Goal: Task Accomplishment & Management: Use online tool/utility

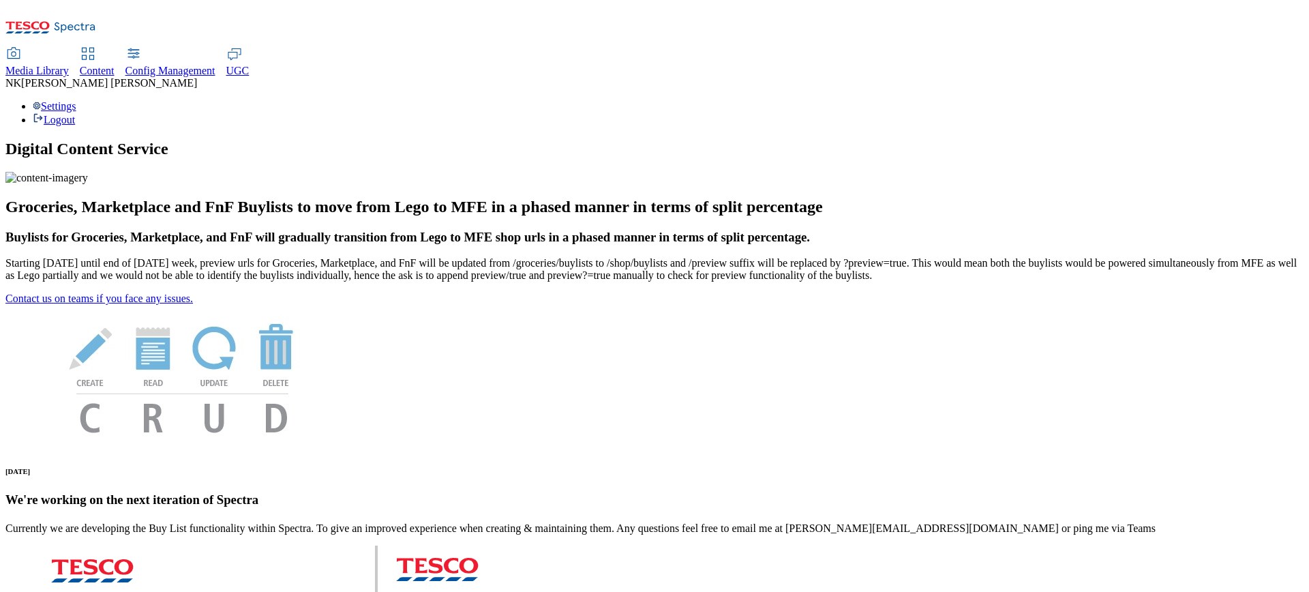
click at [69, 65] on span "Media Library" at bounding box center [36, 71] width 63 height 12
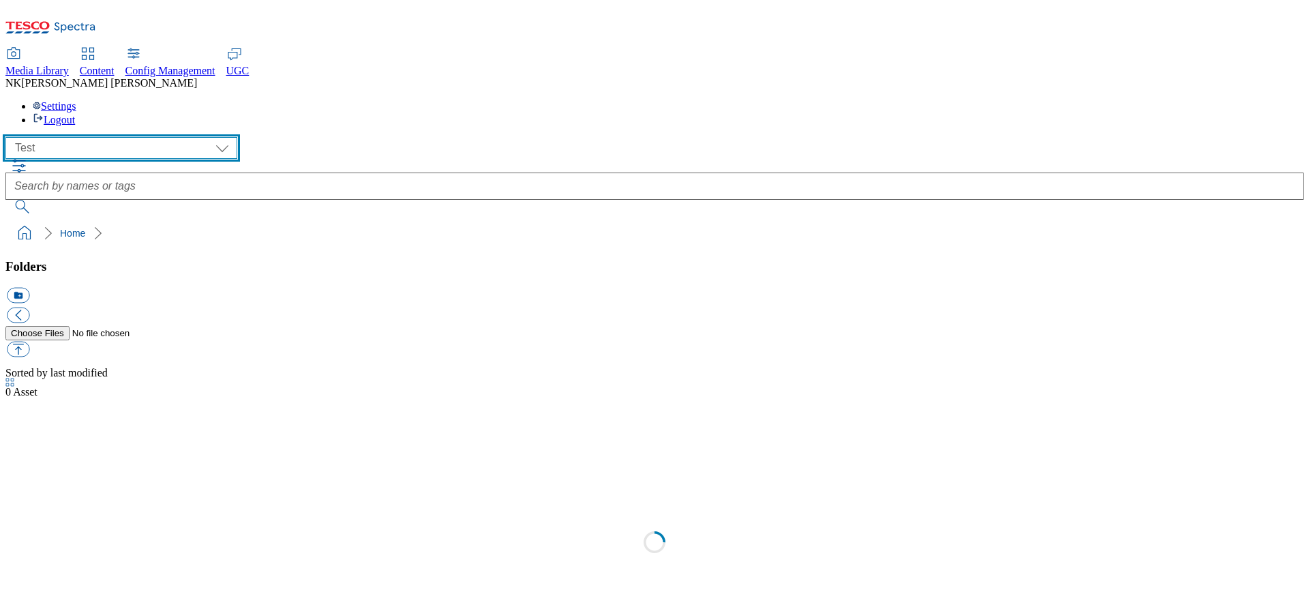
click at [90, 137] on select "All all CE Clubcard Boost UK Clubcard Marketing Clubcard ROI clubcard-boost-uk …" at bounding box center [121, 148] width 232 height 22
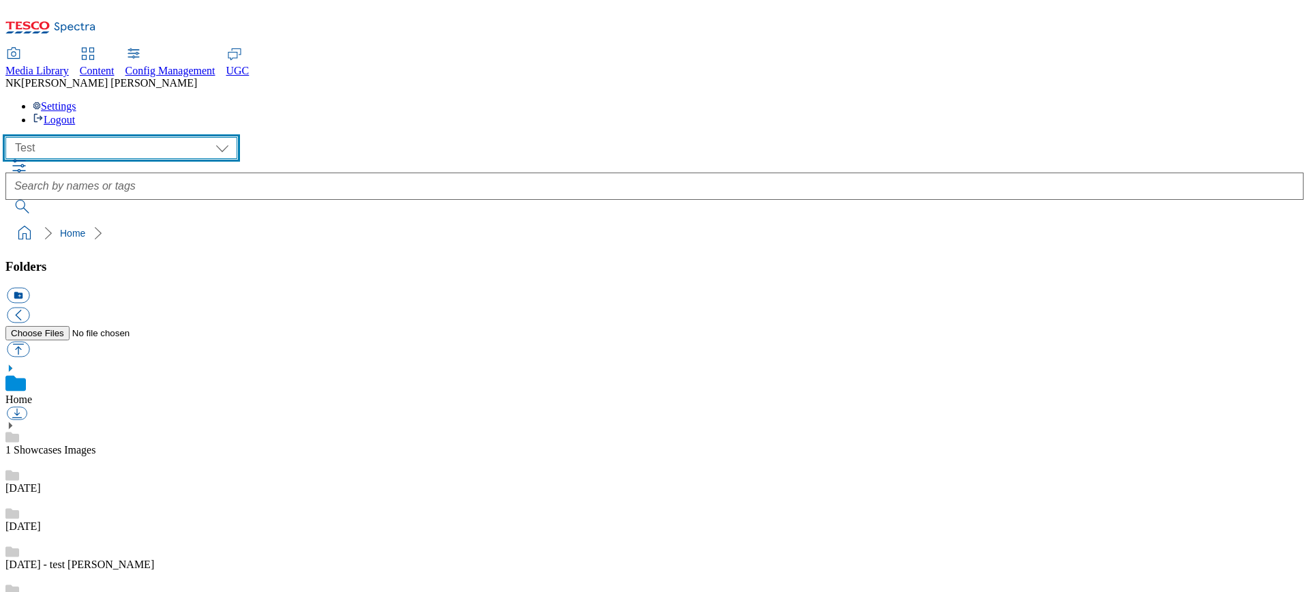
scroll to position [1, 0]
select select "flare-marketplace"
click at [10, 137] on select "All all CE Clubcard Boost UK Clubcard Marketing Clubcard ROI clubcard-boost-uk …" at bounding box center [121, 148] width 232 height 22
click at [346, 137] on div "( optional ) All all CE Clubcard Boost UK Clubcard Marketing Clubcard ROI clubc…" at bounding box center [654, 148] width 1298 height 22
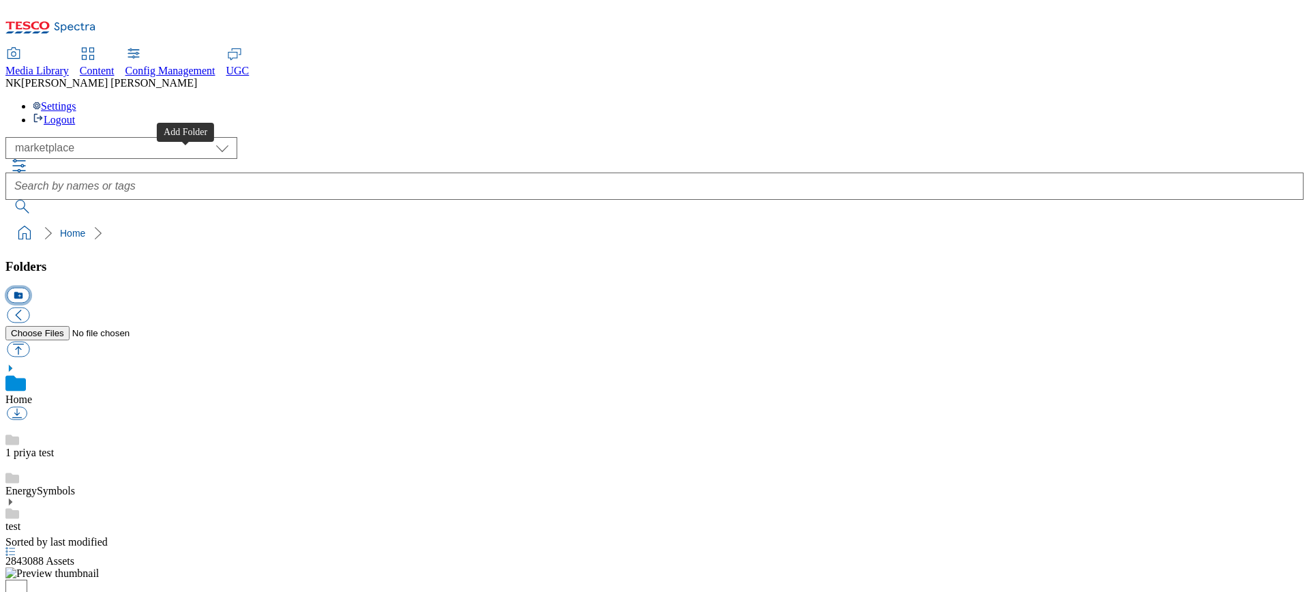
click at [29, 288] on button "icon_new_folder" at bounding box center [18, 296] width 22 height 16
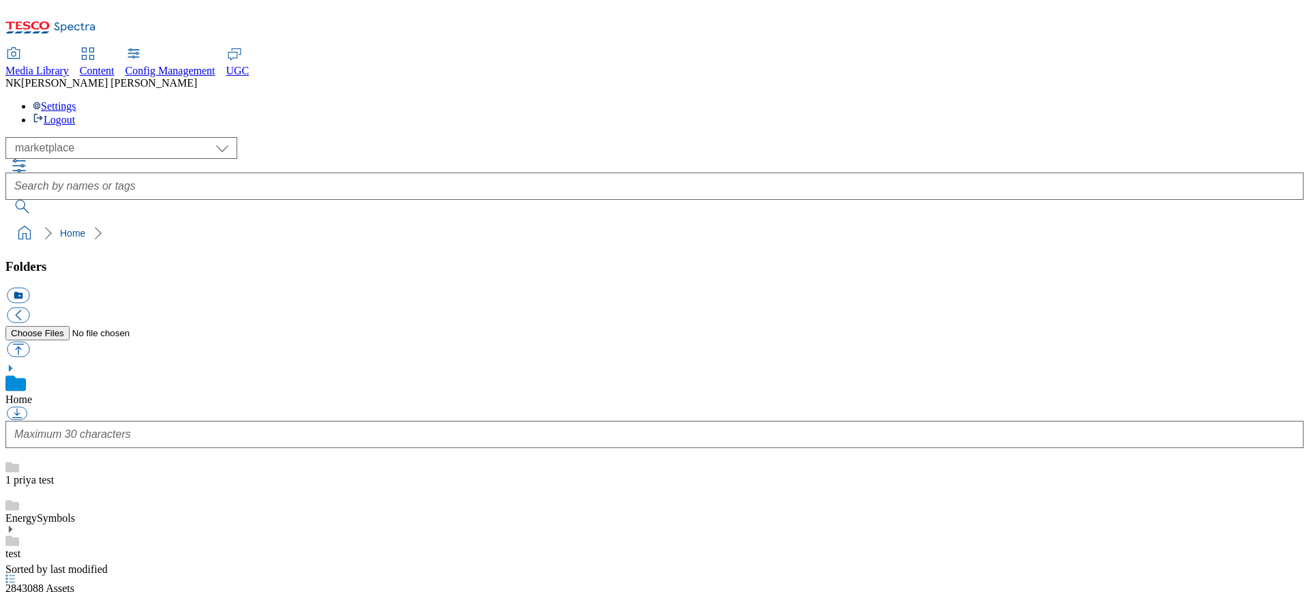
click at [317, 137] on div "( optional ) All all CE Clubcard Boost UK Clubcard Marketing Clubcard ROI clubc…" at bounding box center [654, 148] width 1298 height 22
click at [166, 307] on div "Folders icon_new_folder Home 1 priya test EnergySymbols test" at bounding box center [654, 411] width 1298 height 305
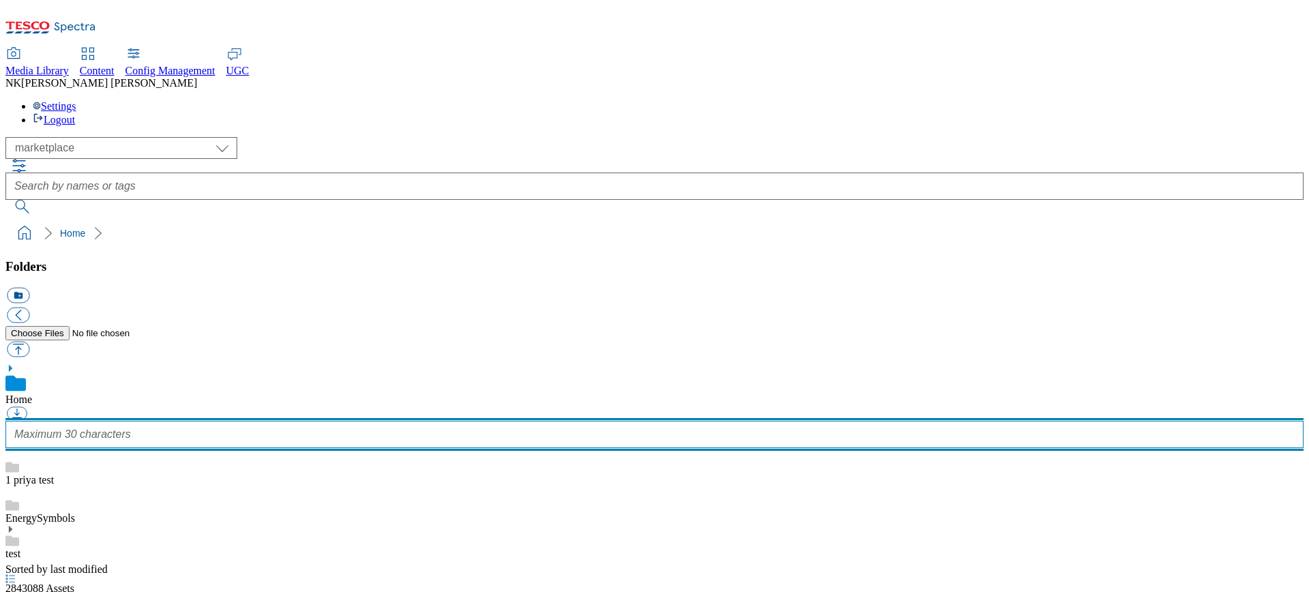
click at [104, 421] on input "text" at bounding box center [654, 434] width 1298 height 27
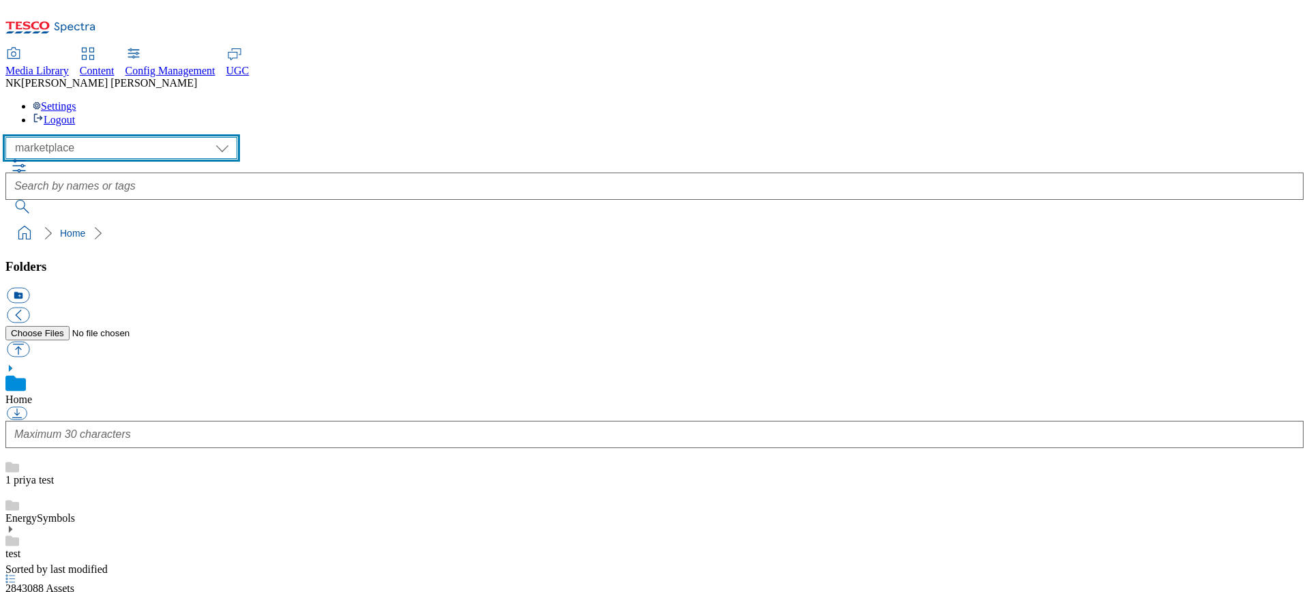
click at [114, 137] on select "All all CE Clubcard Boost UK Clubcard Marketing Clubcard ROI clubcard-boost-uk …" at bounding box center [121, 148] width 232 height 22
click at [10, 137] on select "All all CE Clubcard Boost UK Clubcard Marketing Clubcard ROI clubcard-boost-uk …" at bounding box center [121, 148] width 232 height 22
click at [102, 137] on select "All all CE Clubcard Boost UK Clubcard Marketing Clubcard ROI clubcard-boost-uk …" at bounding box center [121, 148] width 232 height 22
click at [10, 137] on select "All all CE Clubcard Boost UK Clubcard Marketing Clubcard ROI clubcard-boost-uk …" at bounding box center [121, 148] width 232 height 22
click at [143, 137] on select "All all CE Clubcard Boost UK Clubcard Marketing Clubcard ROI clubcard-boost-uk …" at bounding box center [121, 148] width 232 height 22
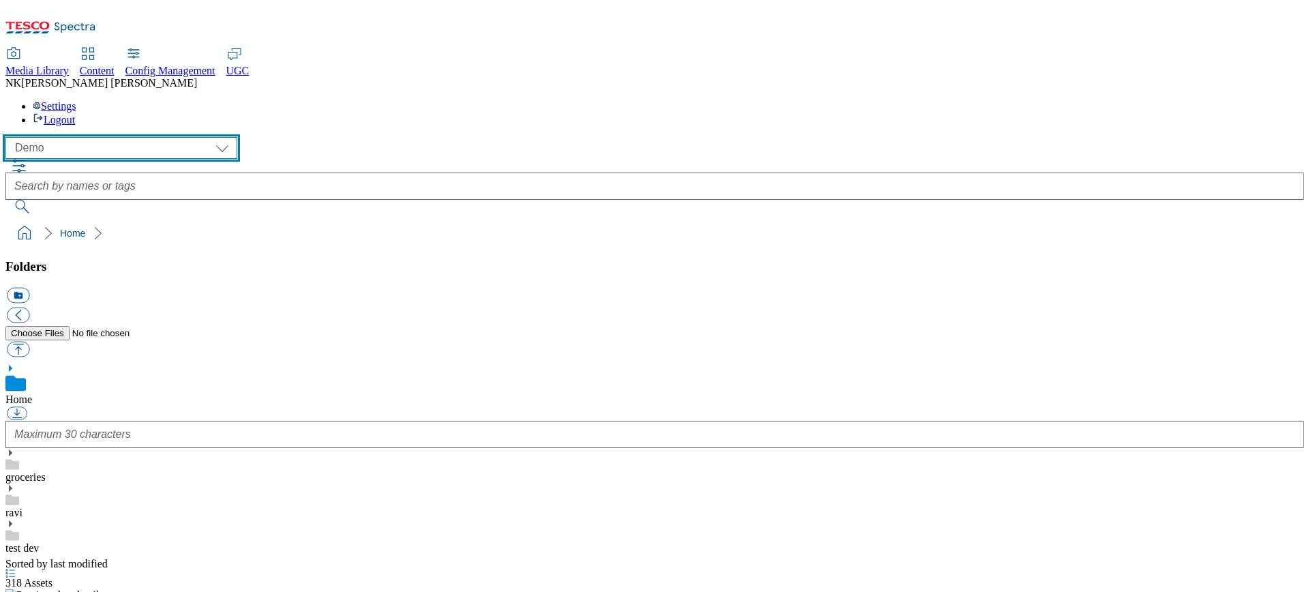
click at [10, 137] on select "All all CE Clubcard Boost UK Clubcard Marketing Clubcard ROI clubcard-boost-uk …" at bounding box center [121, 148] width 232 height 22
click at [124, 137] on select "All all CE Clubcard Boost UK Clubcard Marketing Clubcard ROI clubcard-boost-uk …" at bounding box center [121, 148] width 232 height 22
click at [10, 137] on select "All all CE Clubcard Boost UK Clubcard Marketing Clubcard ROI clubcard-boost-uk …" at bounding box center [121, 148] width 232 height 22
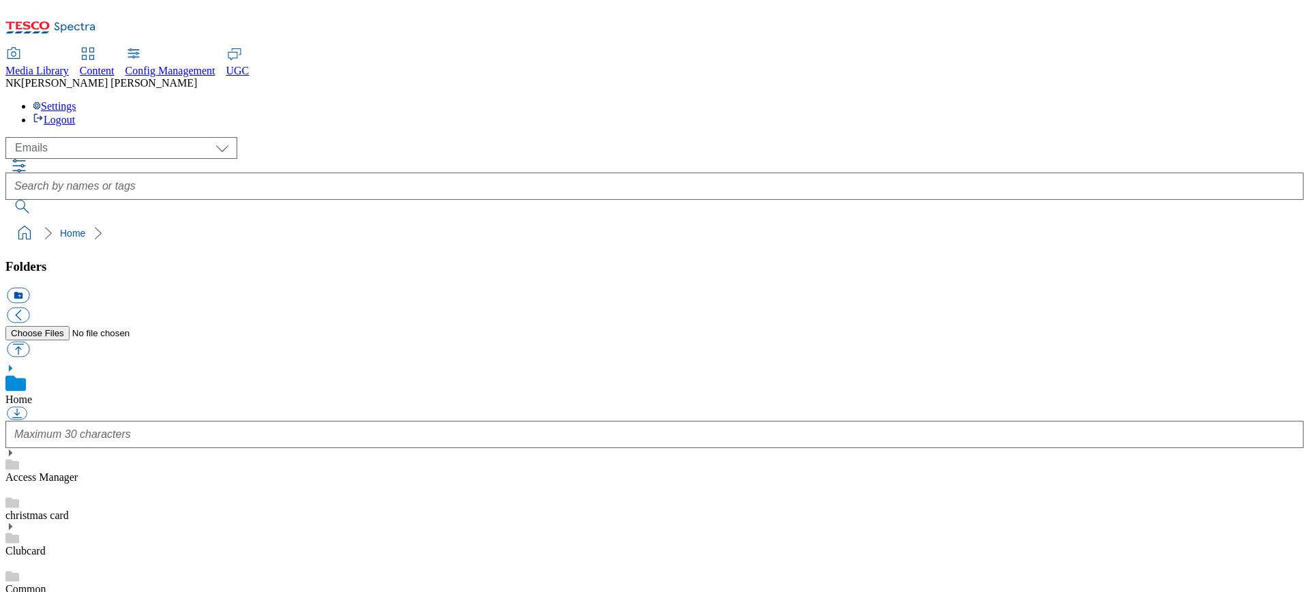
click at [300, 137] on div "( optional ) All all CE Clubcard Boost UK Clubcard Marketing Clubcard ROI clubc…" at bounding box center [654, 148] width 1298 height 22
click at [108, 137] on select "All all CE Clubcard Boost UK Clubcard Marketing Clubcard ROI clubcard-boost-uk …" at bounding box center [121, 148] width 232 height 22
select select "flare-marketplace"
click at [10, 137] on select "All all CE Clubcard Boost UK Clubcard Marketing Clubcard ROI clubcard-boost-uk …" at bounding box center [121, 148] width 232 height 22
click at [311, 137] on div "( optional ) All all CE Clubcard Boost UK Clubcard Marketing Clubcard ROI clubc…" at bounding box center [654, 148] width 1298 height 22
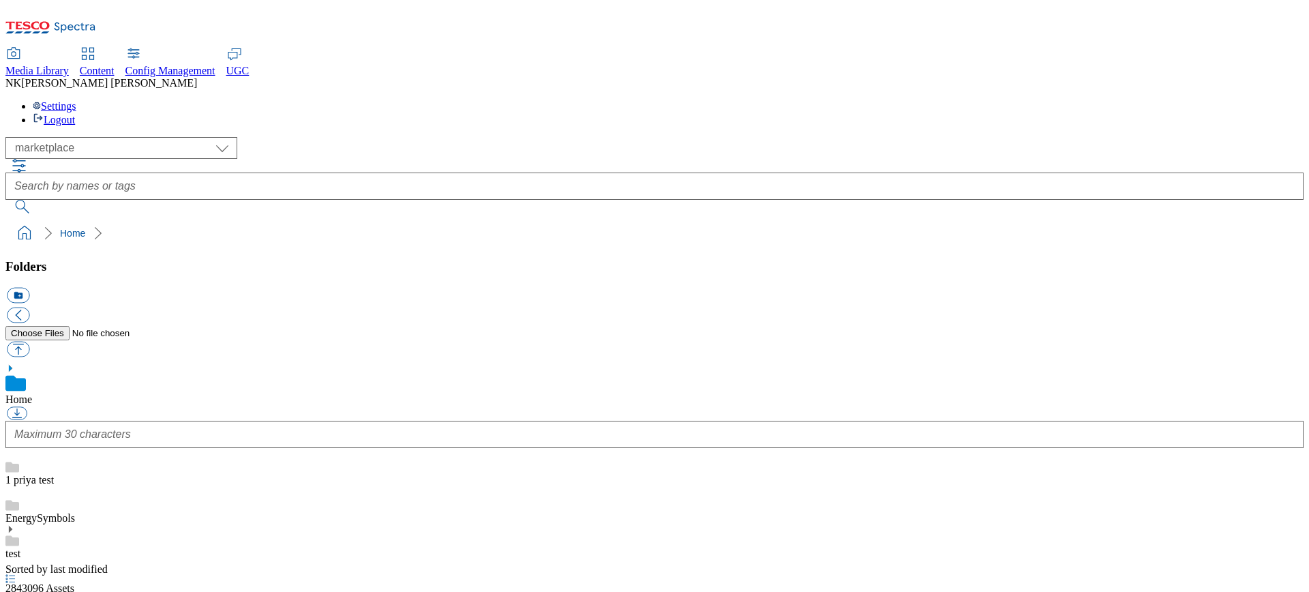
click at [195, 524] on div "test" at bounding box center [654, 541] width 1298 height 35
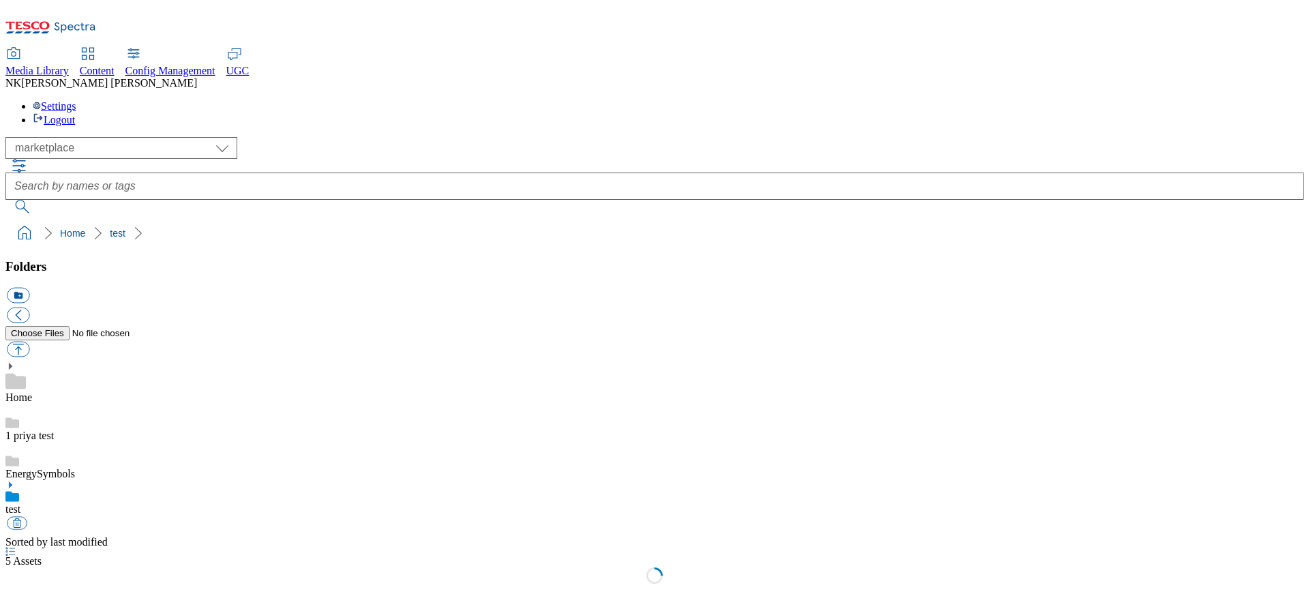
click at [15, 480] on icon at bounding box center [10, 485] width 10 height 10
click at [109, 333] on div "Folders icon_new_folder Home 1 priya test EnergySymbols test prod" at bounding box center [654, 417] width 1298 height 316
click at [29, 288] on button "icon_new_folder" at bounding box center [18, 296] width 22 height 16
click at [172, 359] on div "Folders icon_new_folder Home 1 priya test EnergySymbols test prod" at bounding box center [654, 430] width 1298 height 343
click at [205, 333] on div "Folders icon_new_folder Home 1 priya test EnergySymbols test prod" at bounding box center [654, 430] width 1298 height 343
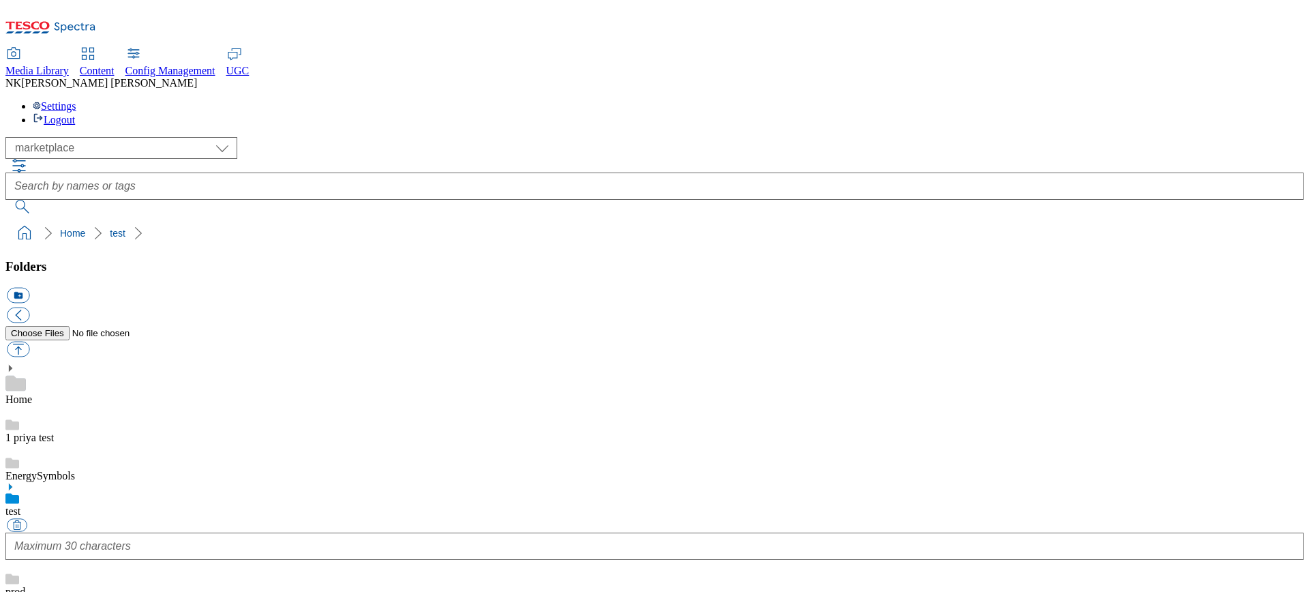
click at [25, 586] on link "prod" at bounding box center [15, 592] width 20 height 12
click at [32, 391] on link "Home" at bounding box center [18, 397] width 27 height 12
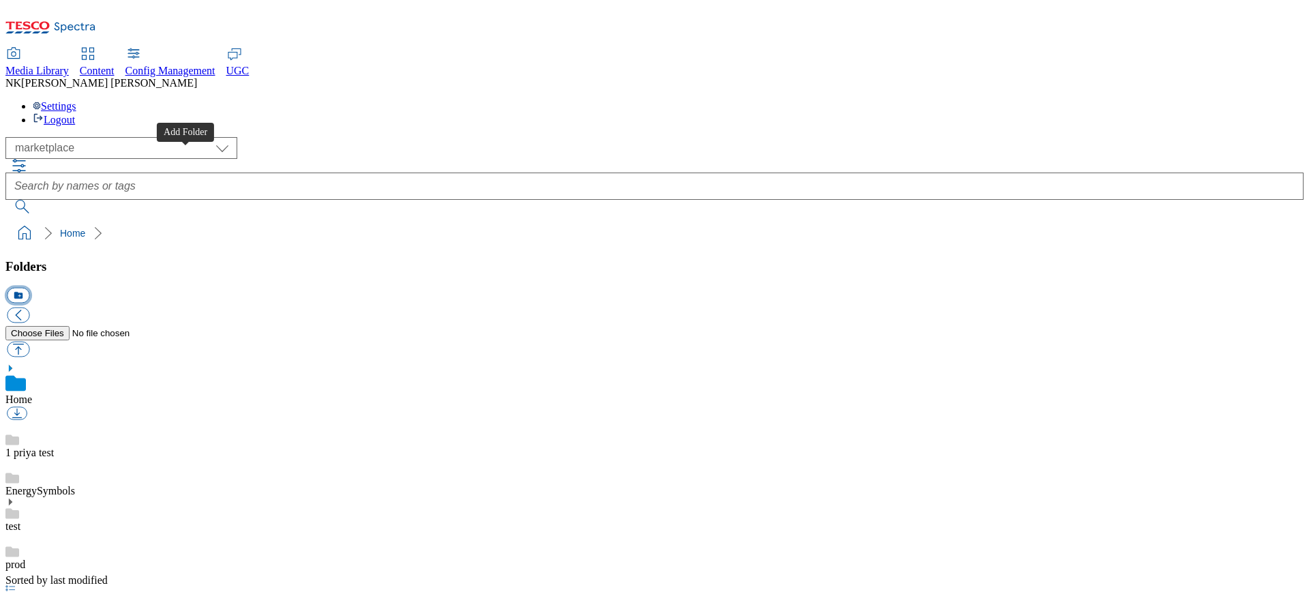
click at [29, 288] on button "icon_new_folder" at bounding box center [18, 296] width 22 height 16
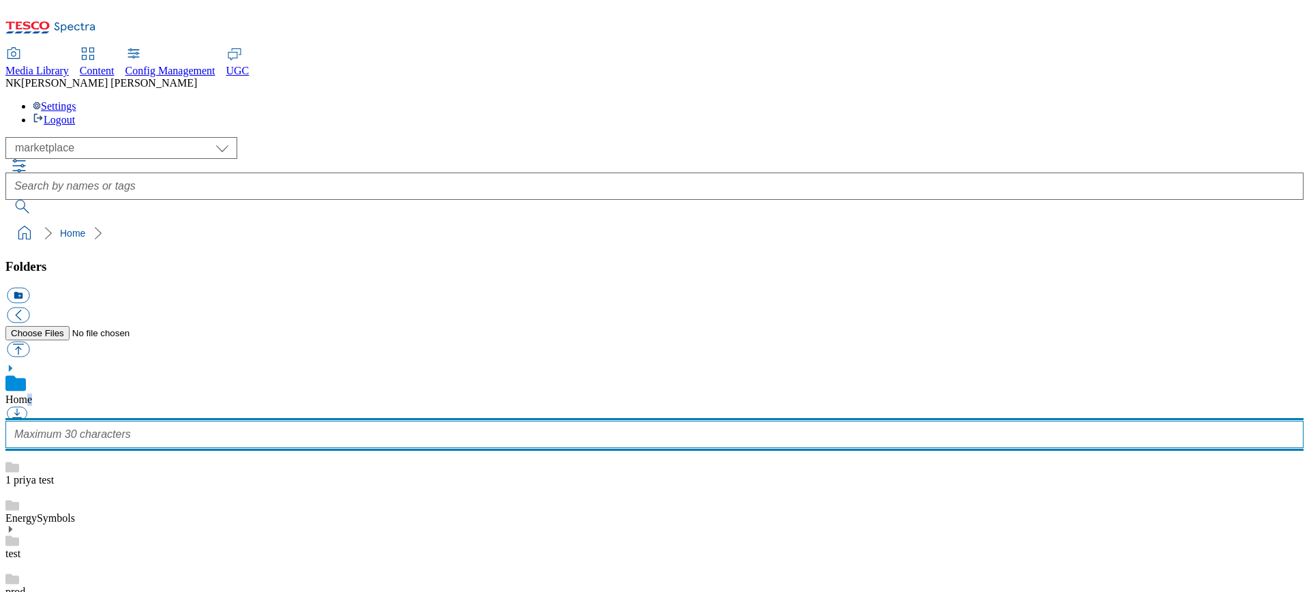
click at [136, 421] on input "text" at bounding box center [654, 434] width 1298 height 27
click at [151, 421] on input "text" at bounding box center [654, 434] width 1298 height 27
type input "Seller_Badges"
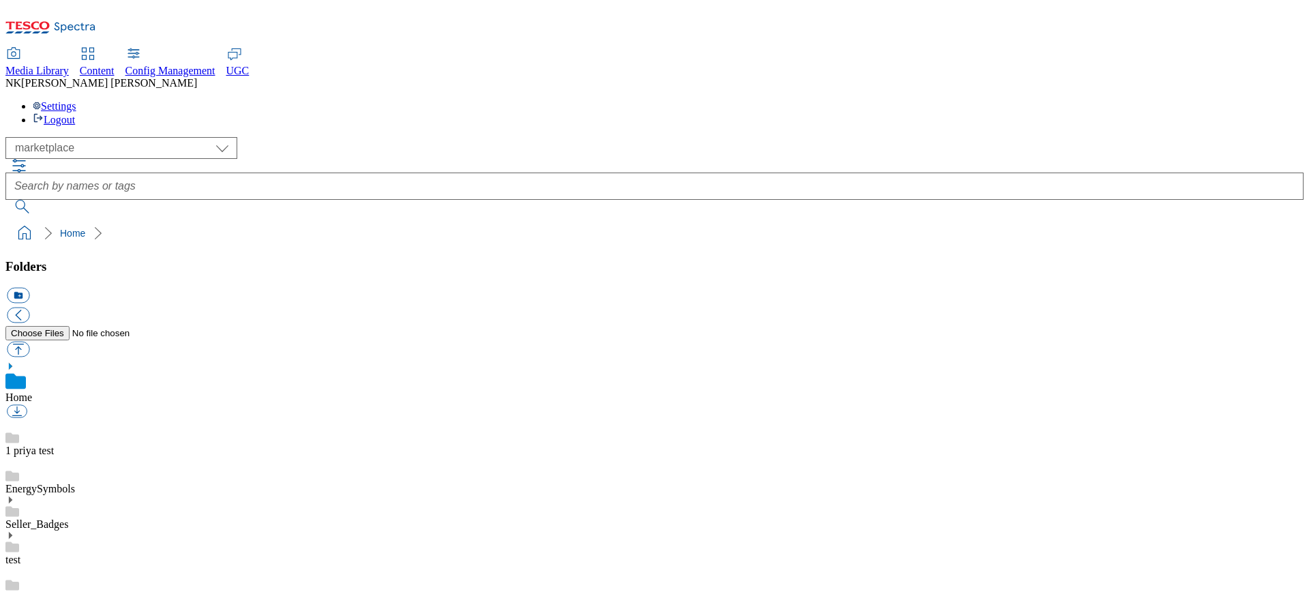
click at [68, 518] on link "Seller_Badges" at bounding box center [36, 524] width 63 height 12
click at [352, 137] on div "( optional ) All all CE Clubcard Boost UK Clubcard Marketing Clubcard ROI clubc…" at bounding box center [654, 191] width 1298 height 109
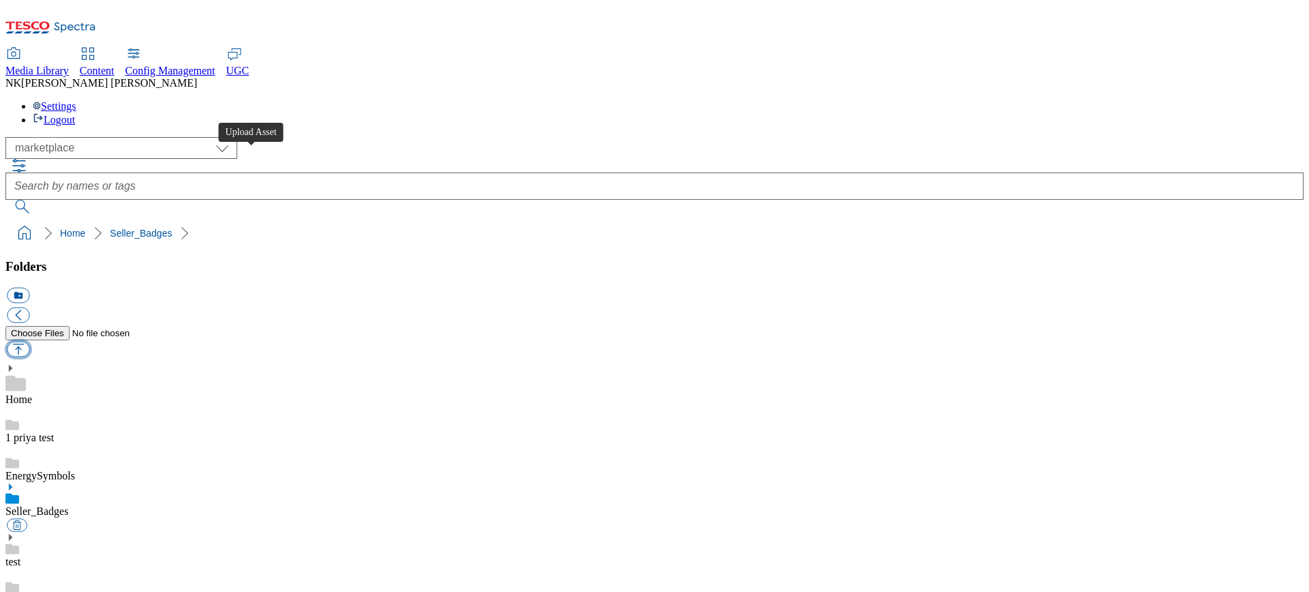
click at [29, 342] on button "button" at bounding box center [18, 350] width 22 height 16
type input "C:\fakepath\x1-Clock-Icon.png"
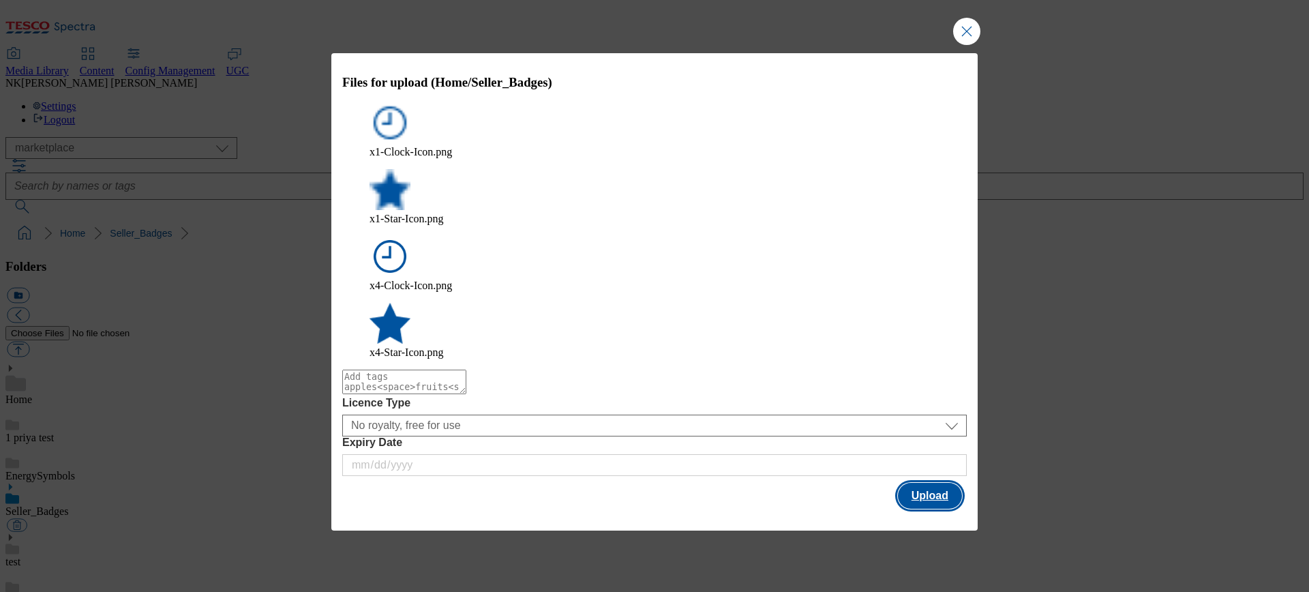
drag, startPoint x: 930, startPoint y: 397, endPoint x: 575, endPoint y: 401, distance: 355.8
click at [612, 417] on div "Files for upload (Home/Seller_Badges) x1-Clock-Icon.png x1-Star-Icon.png x4-Clo…" at bounding box center [654, 292] width 646 height 478
click at [466, 369] on textarea "Modal" at bounding box center [404, 381] width 124 height 25
type textarea "seller"
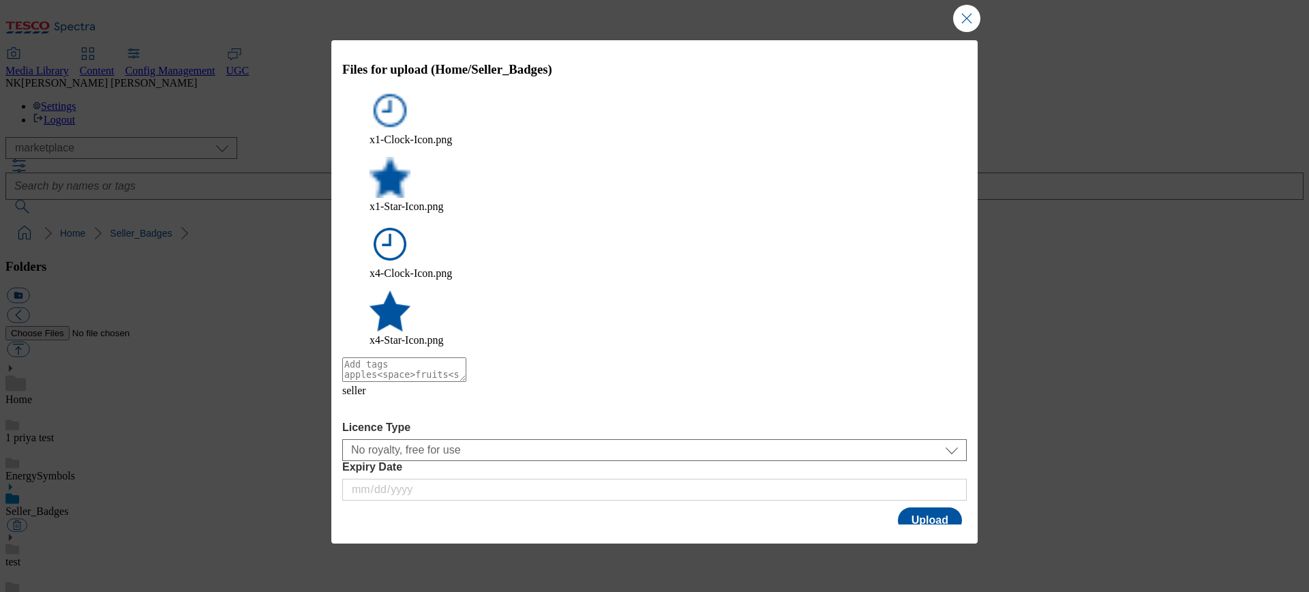
type textarea "b"
click at [431, 357] on textarea "b" at bounding box center [404, 369] width 124 height 25
click at [930, 507] on button "Upload" at bounding box center [930, 520] width 64 height 26
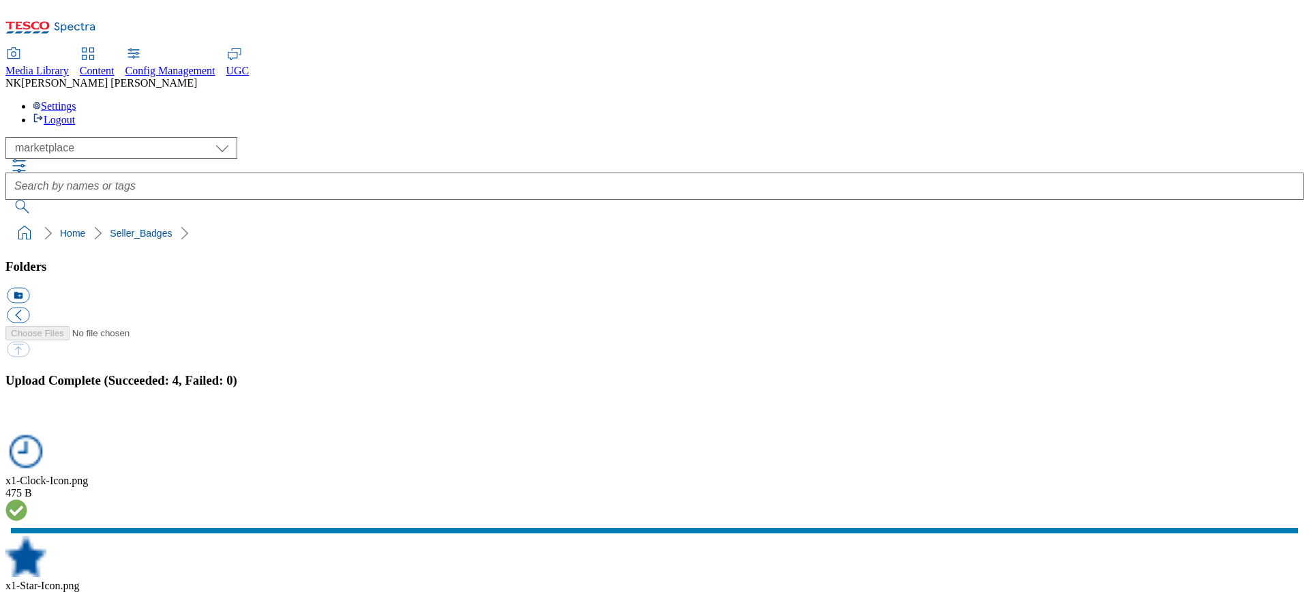
click at [27, 416] on button "button" at bounding box center [17, 422] width 20 height 13
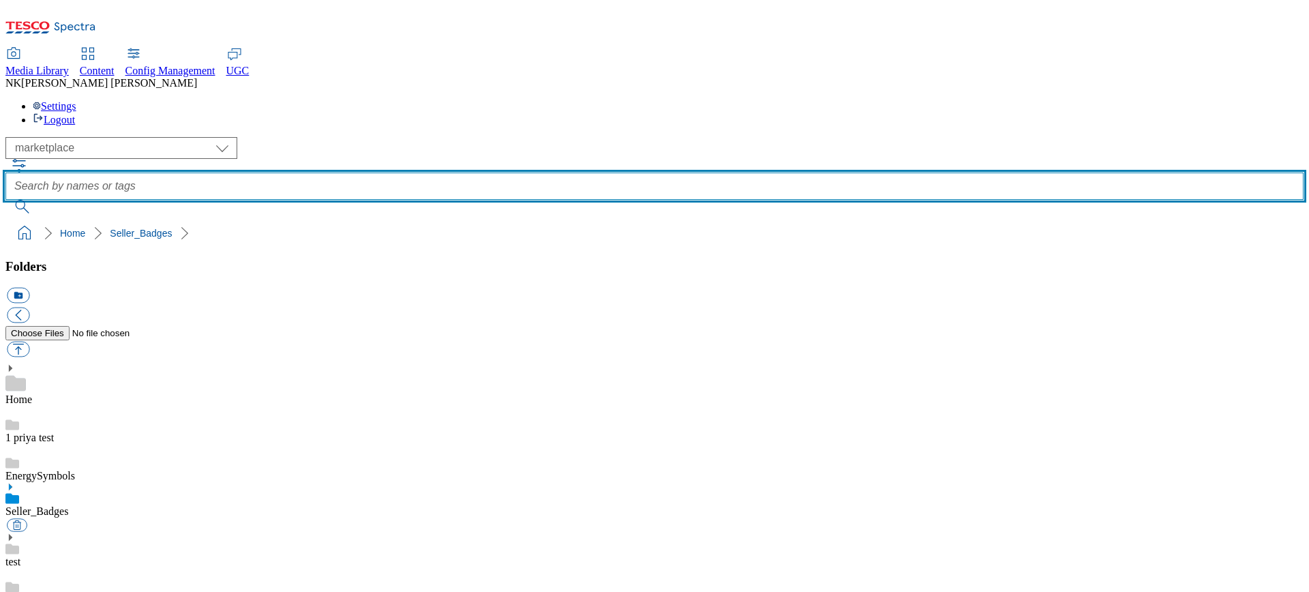
click at [490, 172] on input "text" at bounding box center [654, 185] width 1298 height 27
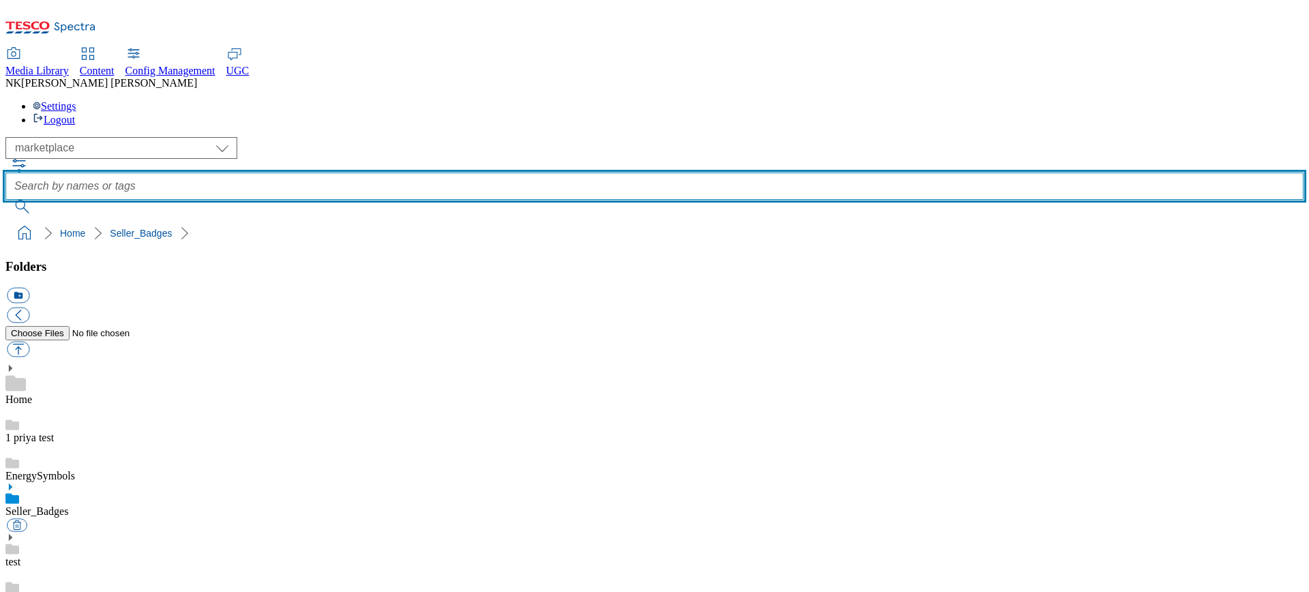
click at [541, 172] on input "text" at bounding box center [654, 185] width 1298 height 27
type input "seller"
click at [5, 200] on button "submit" at bounding box center [22, 207] width 35 height 14
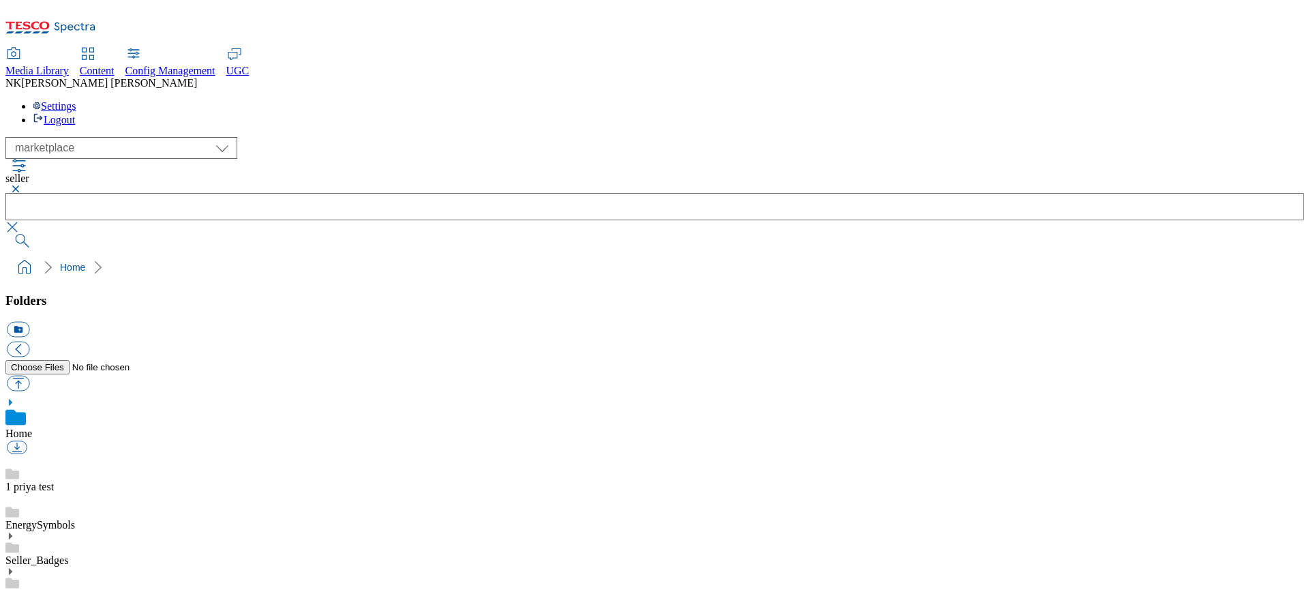
click at [307, 137] on div "( optional ) All all CE Clubcard Boost UK Clubcard Marketing Clubcard ROI clubc…" at bounding box center [654, 148] width 1298 height 22
click at [364, 137] on div "( optional ) All all CE Clubcard Boost UK Clubcard Marketing Clubcard ROI clubc…" at bounding box center [654, 208] width 1298 height 143
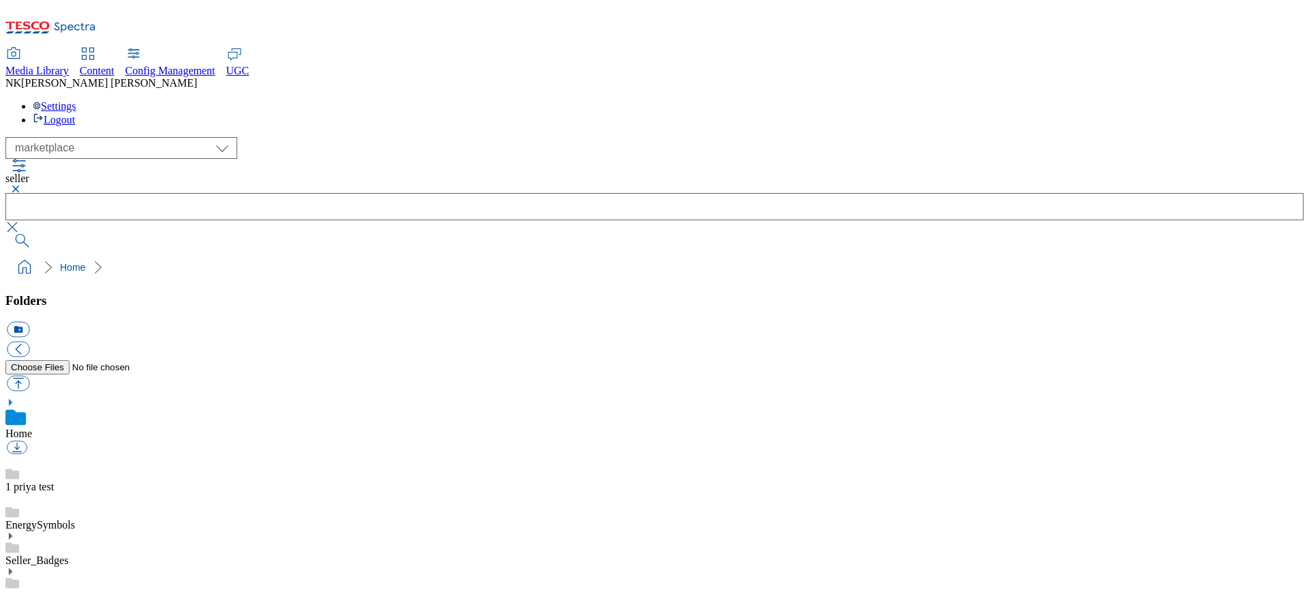
click at [68, 24] on icon at bounding box center [50, 31] width 91 height 29
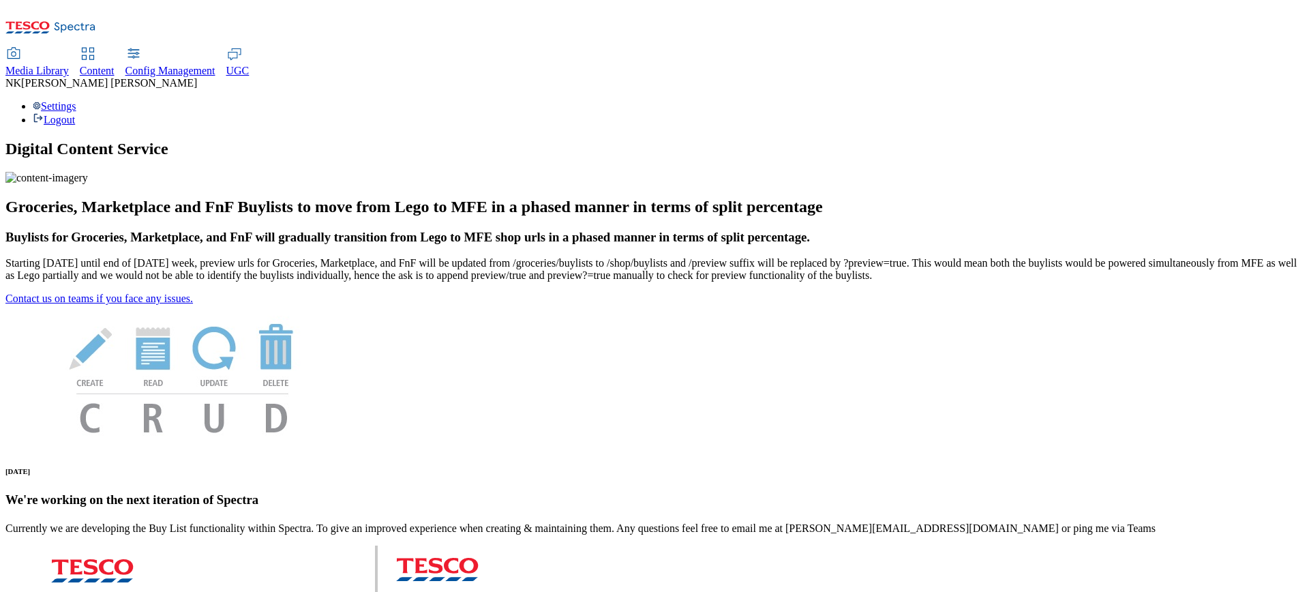
click at [69, 65] on span "Media Library" at bounding box center [36, 71] width 63 height 12
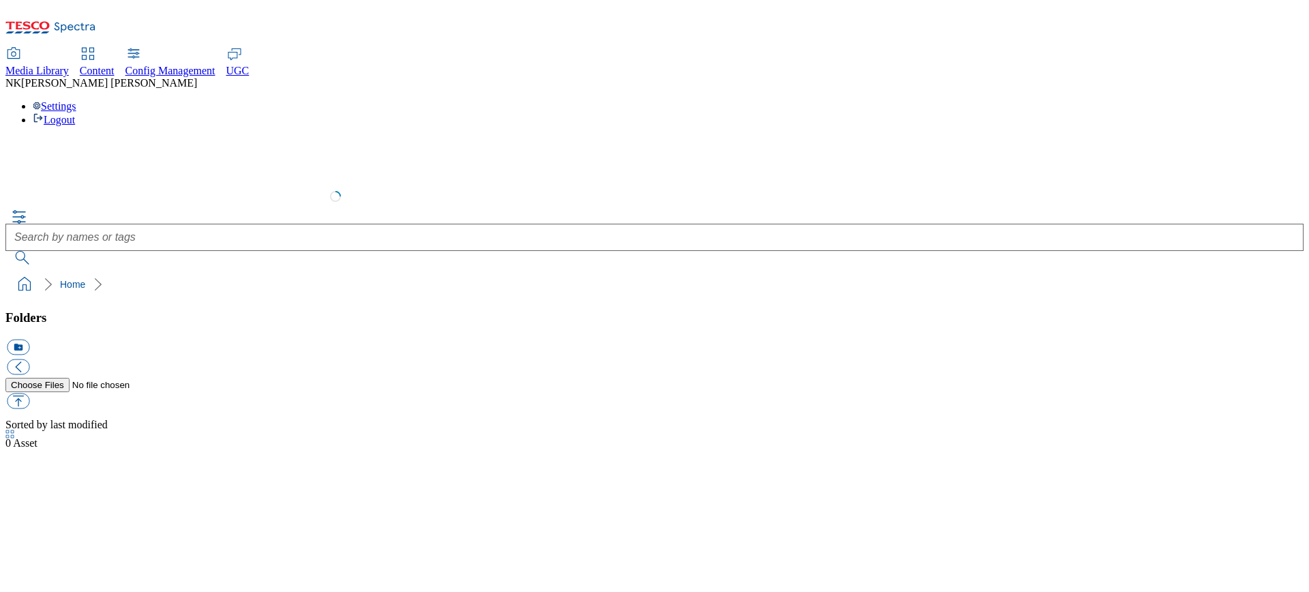
select select "flare-test"
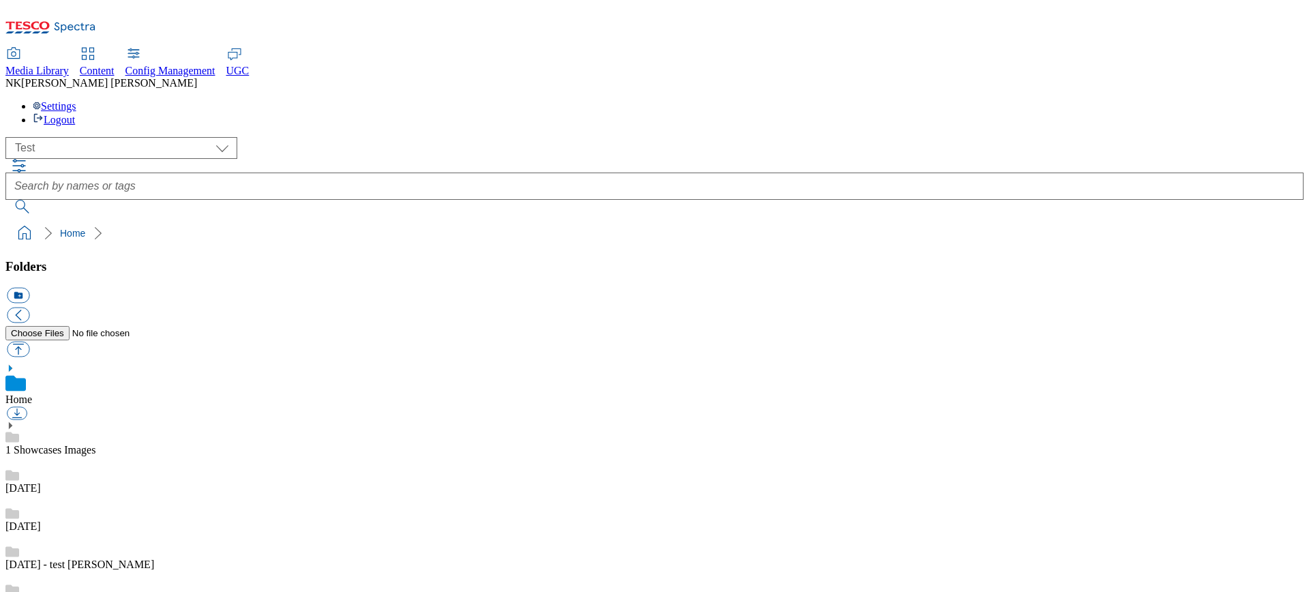
scroll to position [970, 0]
click at [568, 220] on ol "Home" at bounding box center [659, 233] width 1290 height 26
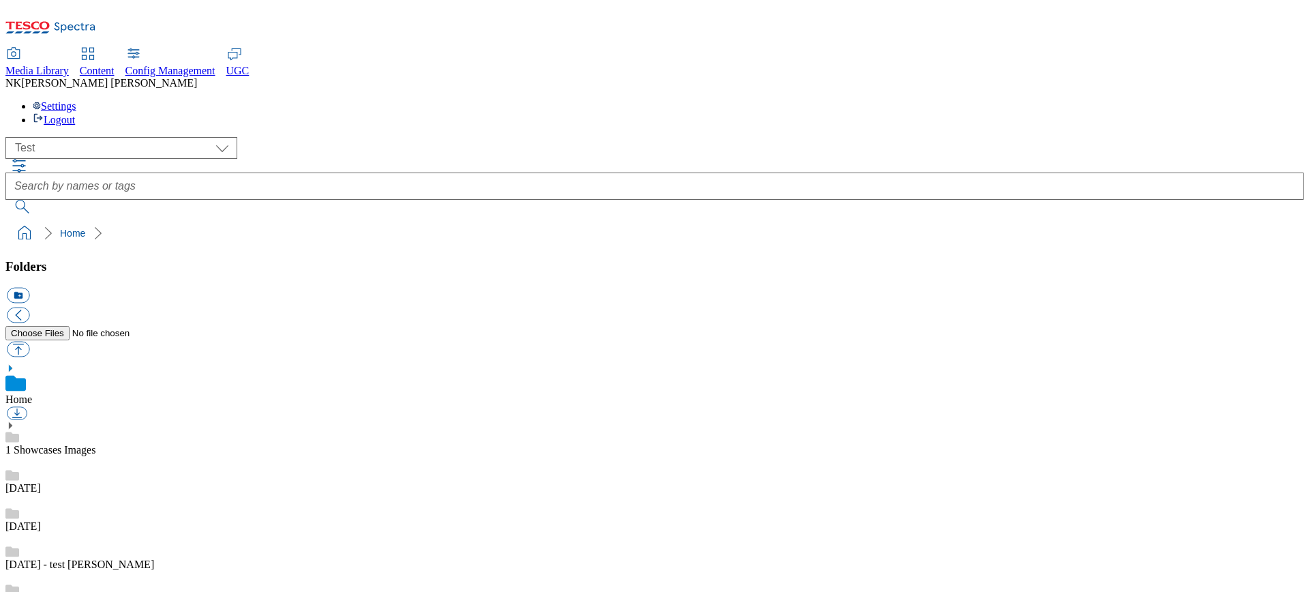
click at [32, 393] on link "Home" at bounding box center [18, 399] width 27 height 12
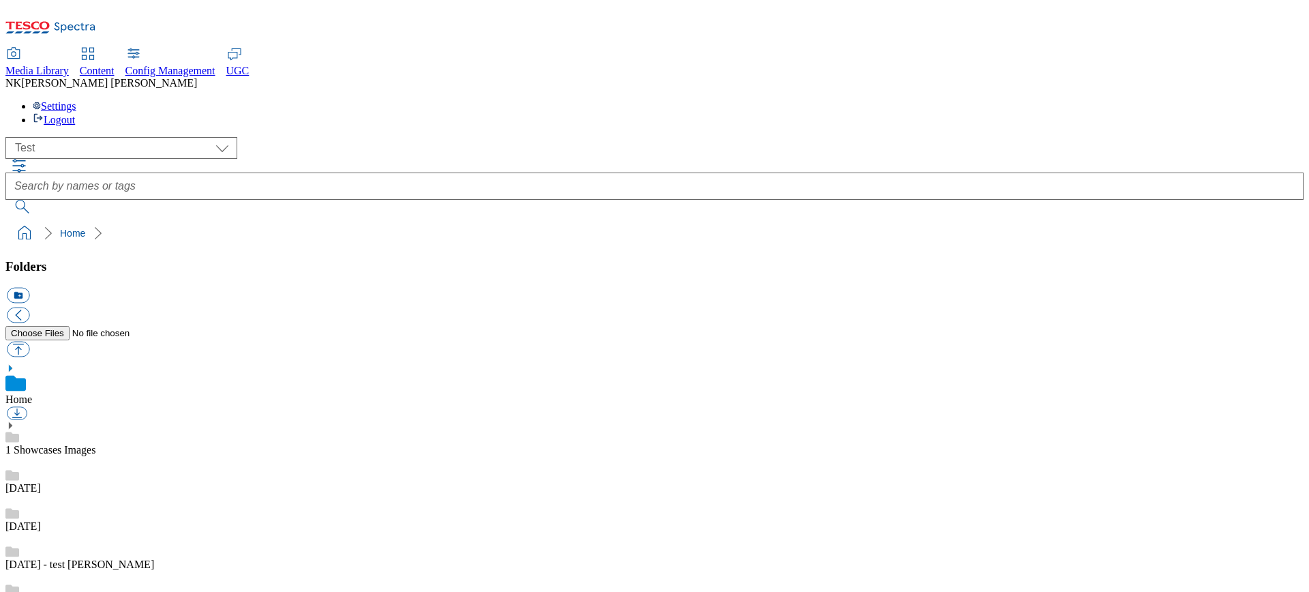
click at [324, 137] on div "( optional ) All all CE Clubcard Boost UK Clubcard Marketing Clubcard ROI clubc…" at bounding box center [654, 148] width 1298 height 22
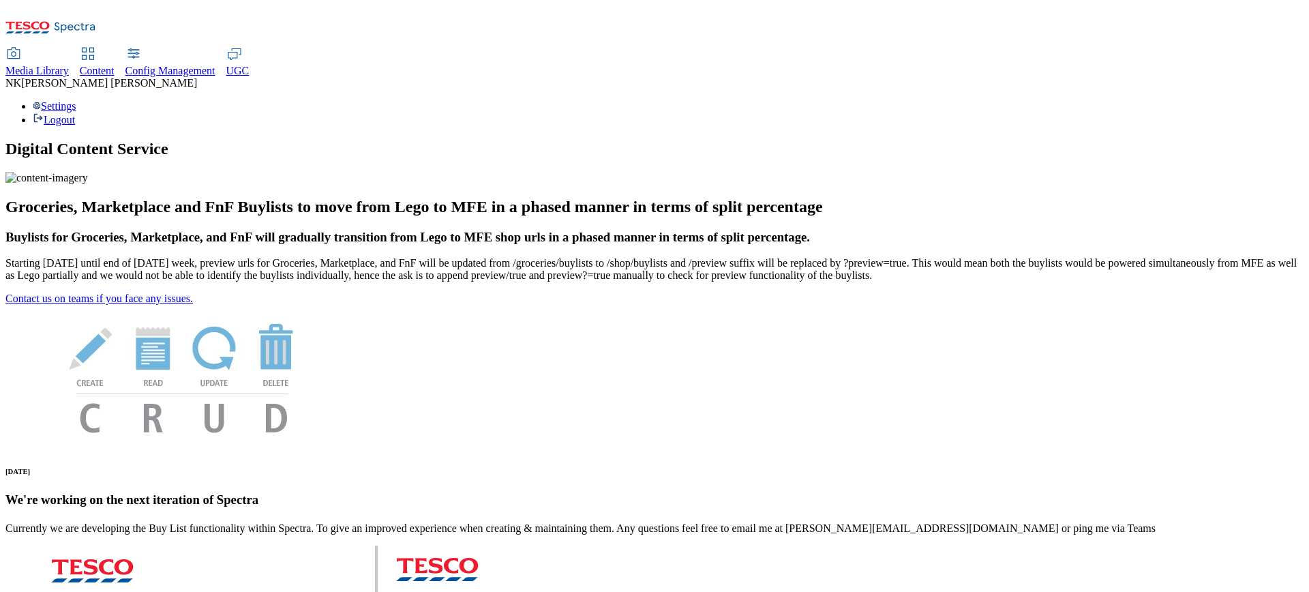
click at [69, 65] on span "Media Library" at bounding box center [36, 71] width 63 height 12
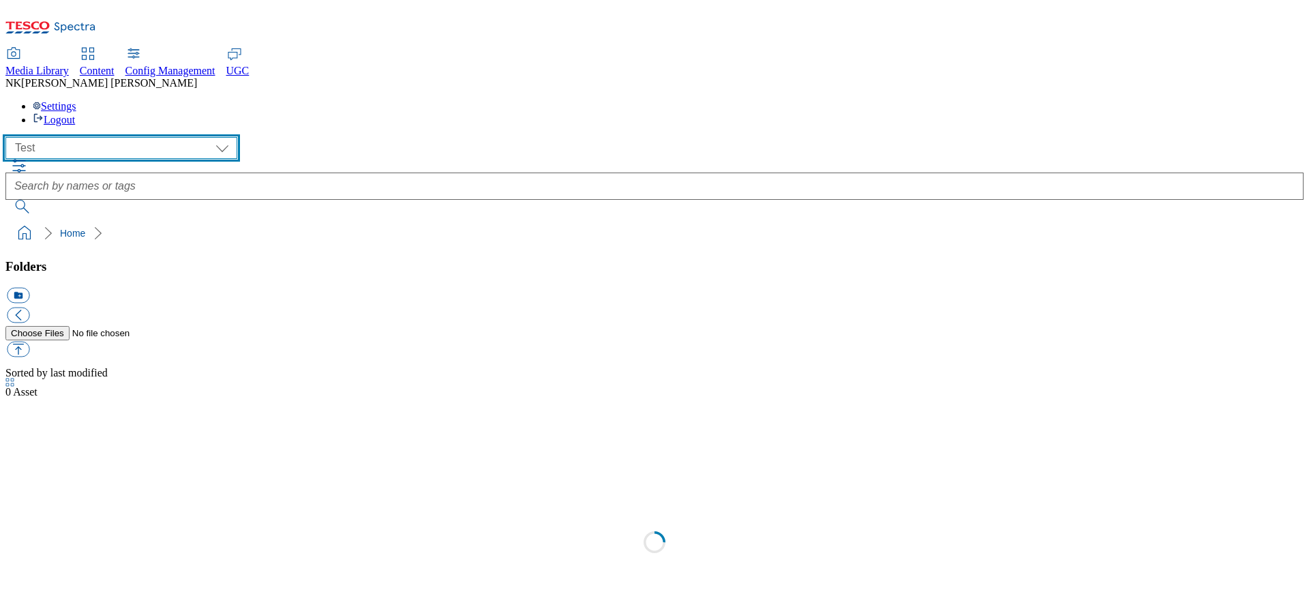
click at [93, 137] on select "All all CE Clubcard Boost UK Clubcard Marketing Clubcard ROI clubcard-boost-uk …" at bounding box center [121, 148] width 232 height 22
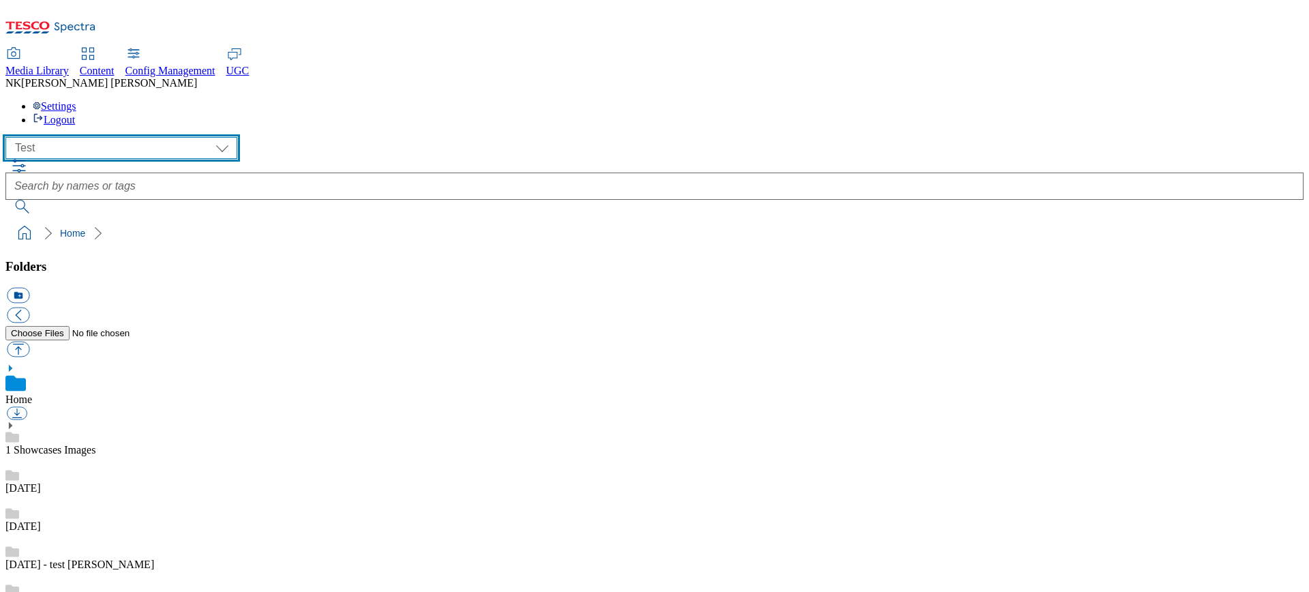
scroll to position [1, 0]
click at [10, 137] on select "All all CE Clubcard Boost UK Clubcard Marketing Clubcard ROI clubcard-boost-uk …" at bounding box center [121, 148] width 232 height 22
click at [132, 137] on select "All all CE Clubcard Boost UK Clubcard Marketing Clubcard ROI clubcard-boost-uk …" at bounding box center [121, 148] width 232 height 22
click at [10, 137] on select "All all CE Clubcard Boost UK Clubcard Marketing Clubcard ROI clubcard-boost-uk …" at bounding box center [121, 148] width 232 height 22
click at [127, 137] on select "All all CE Clubcard Boost UK Clubcard Marketing Clubcard ROI clubcard-boost-uk …" at bounding box center [121, 148] width 232 height 22
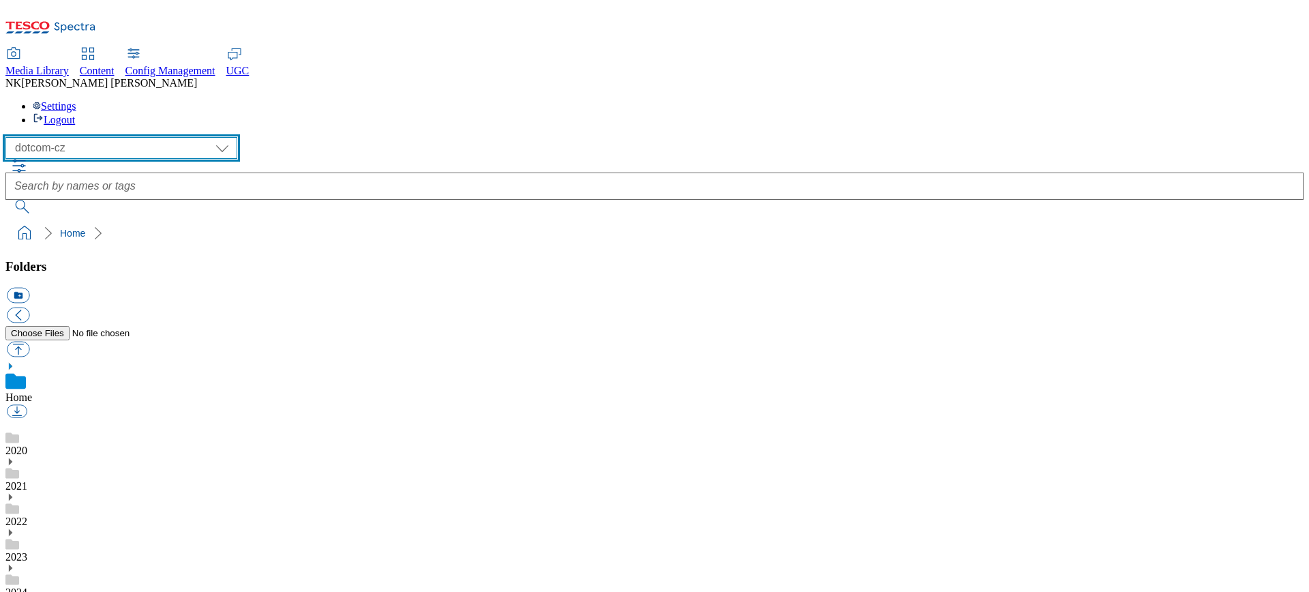
click at [10, 137] on select "All all CE Clubcard Boost UK Clubcard Marketing Clubcard ROI clubcard-boost-uk …" at bounding box center [121, 148] width 232 height 22
click at [123, 137] on select "All all CE Clubcard Boost UK Clubcard Marketing Clubcard ROI clubcard-boost-uk …" at bounding box center [121, 148] width 232 height 22
click at [10, 137] on select "All all CE Clubcard Boost UK Clubcard Marketing Clubcard ROI clubcard-boost-uk …" at bounding box center [121, 148] width 232 height 22
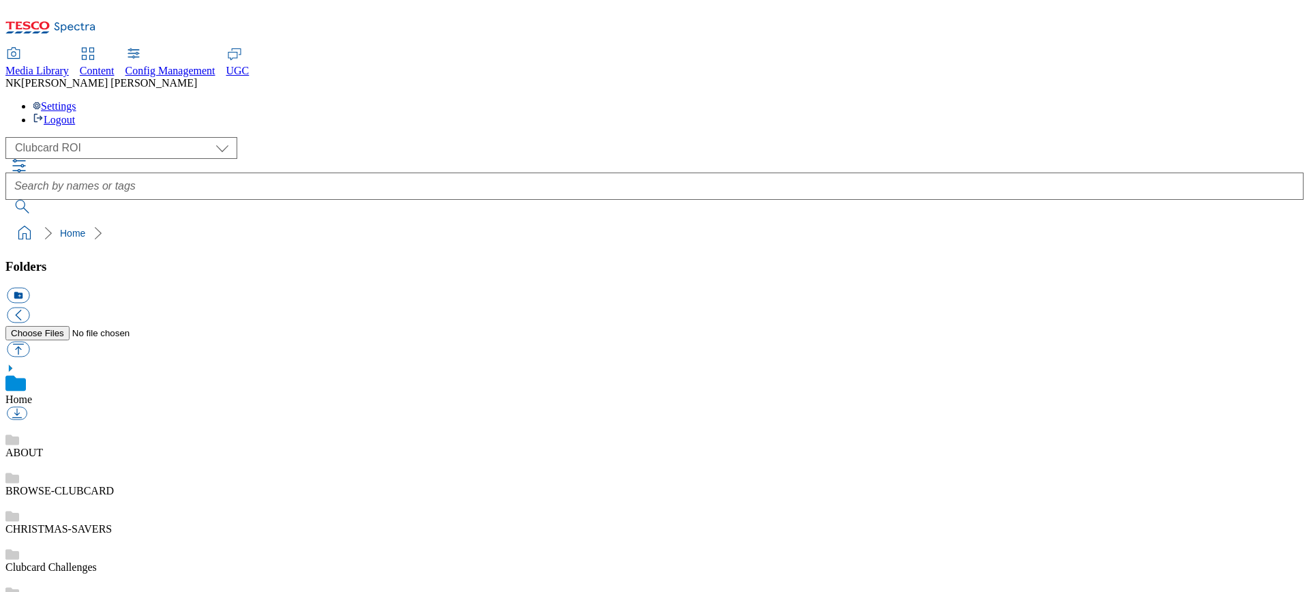
click at [303, 137] on div "( optional ) All all CE Clubcard Boost UK Clubcard Marketing Clubcard ROI clubc…" at bounding box center [654, 148] width 1298 height 22
click at [337, 137] on div "( optional ) All all CE Clubcard Boost UK Clubcard Marketing Clubcard ROI clubc…" at bounding box center [654, 148] width 1298 height 22
click at [312, 137] on div "( optional ) All all CE Clubcard Boost UK Clubcard Marketing Clubcard ROI clubc…" at bounding box center [654, 148] width 1298 height 22
click at [123, 137] on select "All all CE Clubcard Boost UK Clubcard Marketing Clubcard ROI clubcard-boost-uk …" at bounding box center [121, 148] width 232 height 22
click at [10, 137] on select "All all CE Clubcard Boost UK Clubcard Marketing Clubcard ROI clubcard-boost-uk …" at bounding box center [121, 148] width 232 height 22
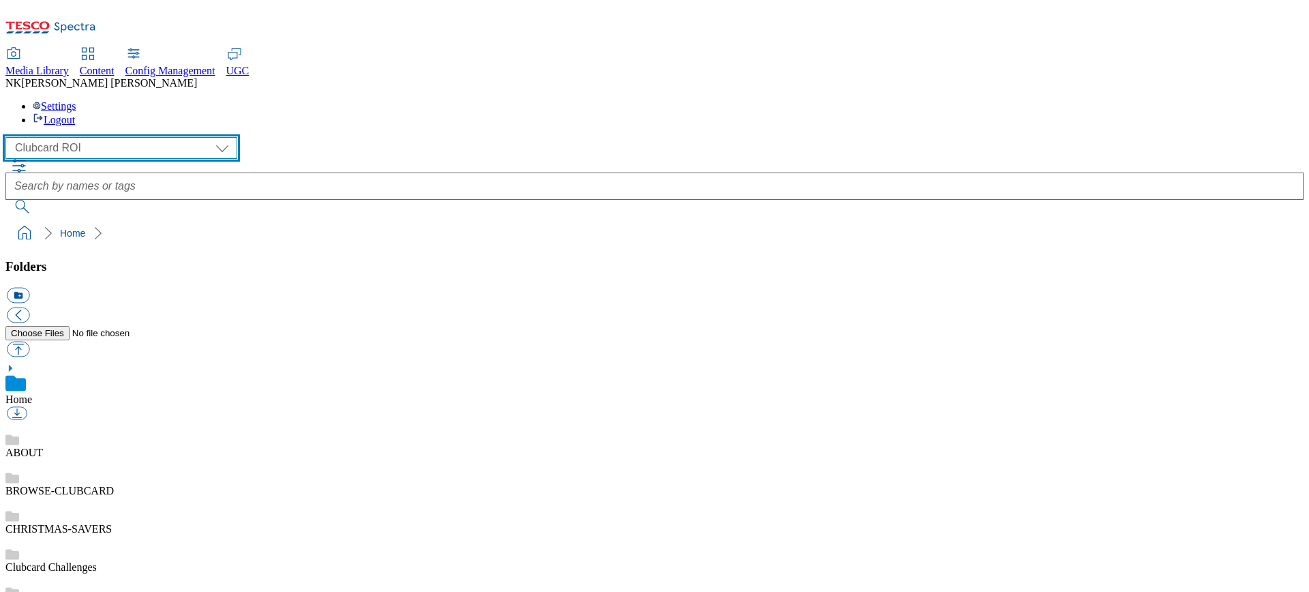
click at [123, 137] on select "All all CE Clubcard Boost UK Clubcard Marketing Clubcard ROI clubcard-boost-uk …" at bounding box center [121, 148] width 232 height 22
click at [10, 137] on select "All all CE Clubcard Boost UK Clubcard Marketing Clubcard ROI clubcard-boost-uk …" at bounding box center [121, 148] width 232 height 22
click at [140, 137] on select "All all CE Clubcard Boost UK Clubcard Marketing Clubcard ROI clubcard-boost-uk …" at bounding box center [121, 148] width 232 height 22
select select "stores-picklist-roi"
click at [10, 137] on select "All all CE Clubcard Boost UK Clubcard Marketing Clubcard ROI clubcard-boost-uk …" at bounding box center [121, 148] width 232 height 22
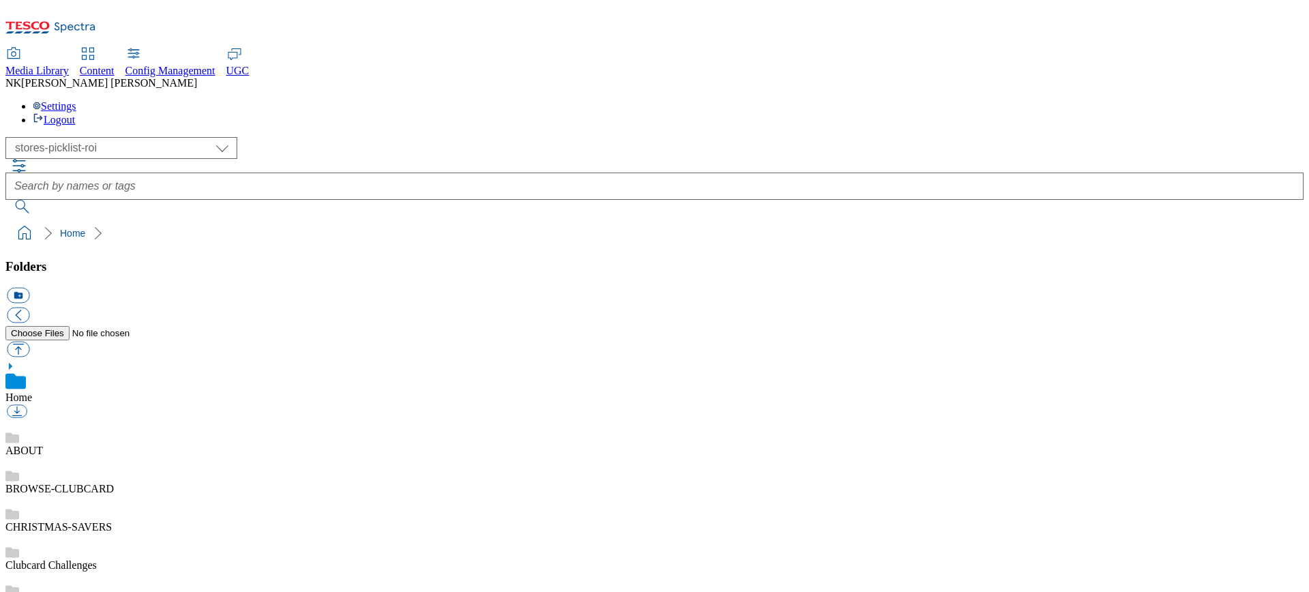
click at [349, 137] on div "( optional ) All all CE Clubcard Boost UK Clubcard Marketing Clubcard ROI clubc…" at bounding box center [654, 191] width 1298 height 109
click at [97, 559] on link "Clubcard Challenges" at bounding box center [50, 565] width 91 height 12
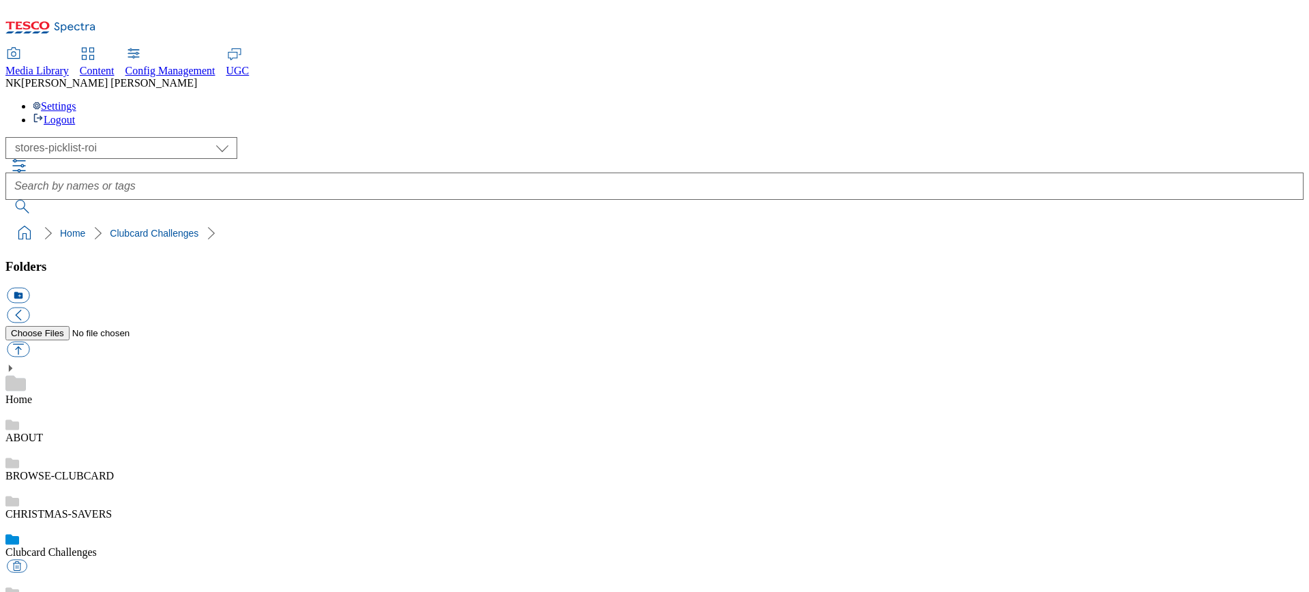
click at [324, 137] on div "( optional ) All all CE Clubcard Boost UK Clubcard Marketing Clubcard ROI clubc…" at bounding box center [654, 148] width 1298 height 22
click at [112, 508] on link "CHRISTMAS-SAVERS" at bounding box center [58, 514] width 106 height 12
click at [97, 561] on link "Clubcard Challenges" at bounding box center [50, 567] width 91 height 12
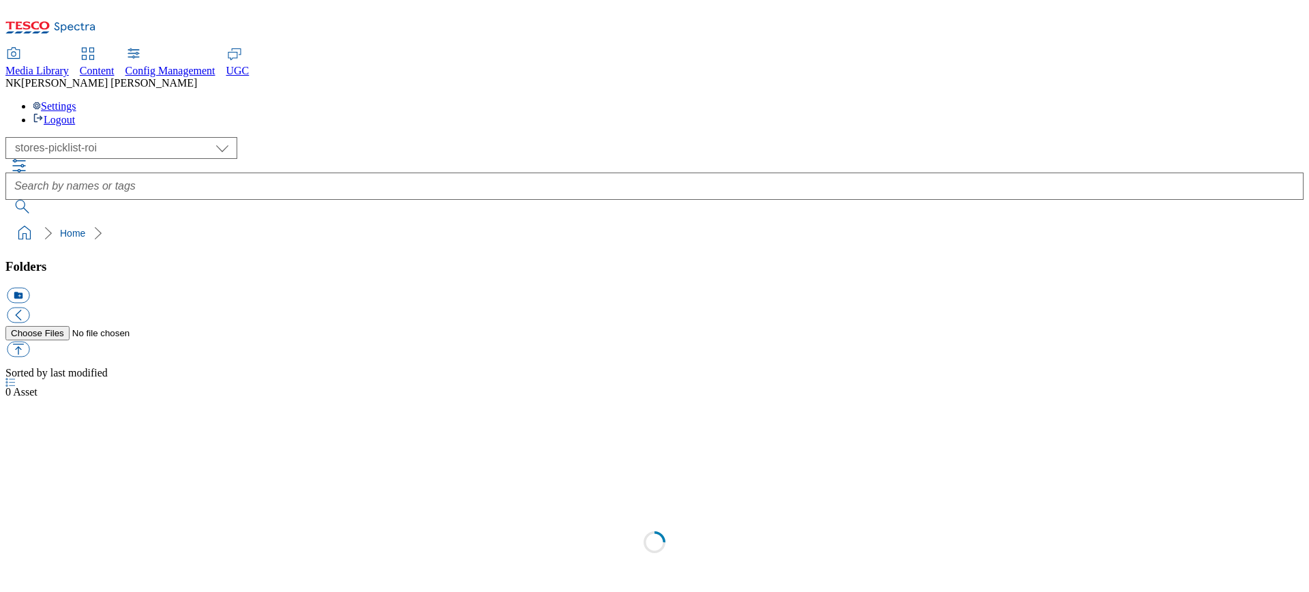
click at [69, 65] on span "Media Library" at bounding box center [36, 71] width 63 height 12
click at [328, 137] on div "( optional ) All all CE Clubcard Boost UK Clubcard Marketing Clubcard ROI clubc…" at bounding box center [654, 148] width 1298 height 22
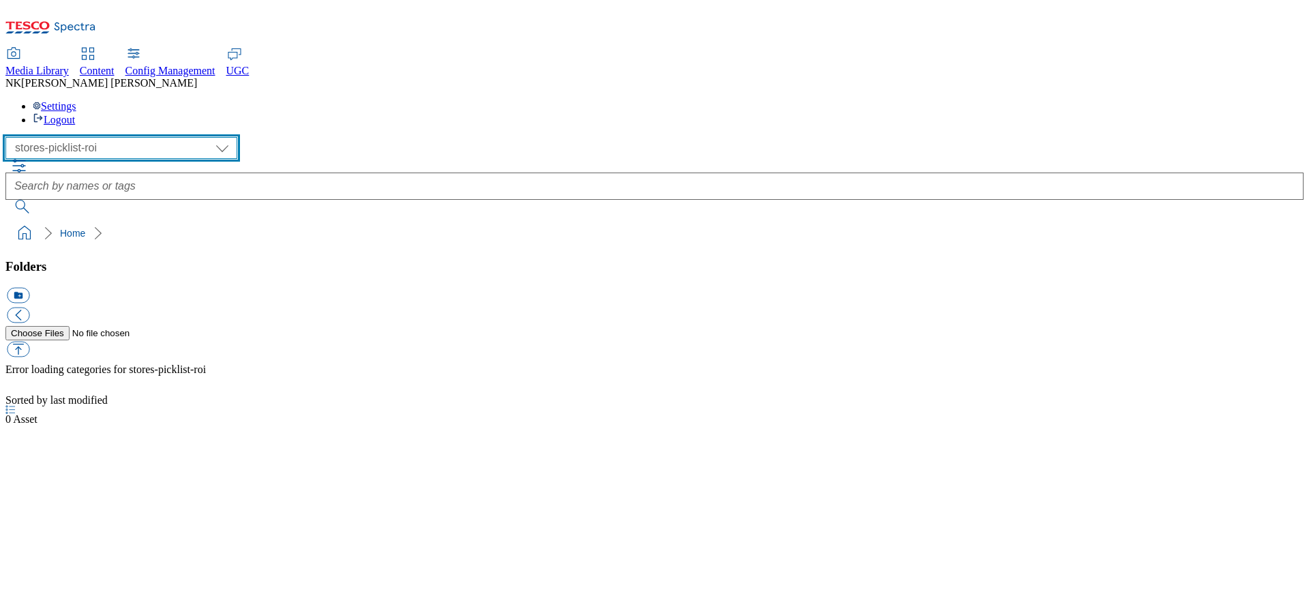
click at [121, 137] on select "All all CE Clubcard Boost UK Clubcard Marketing Clubcard ROI clubcard-boost-uk …" at bounding box center [121, 148] width 232 height 22
click at [10, 137] on select "All all CE Clubcard Boost UK Clubcard Marketing Clubcard ROI clubcard-boost-uk …" at bounding box center [121, 148] width 232 height 22
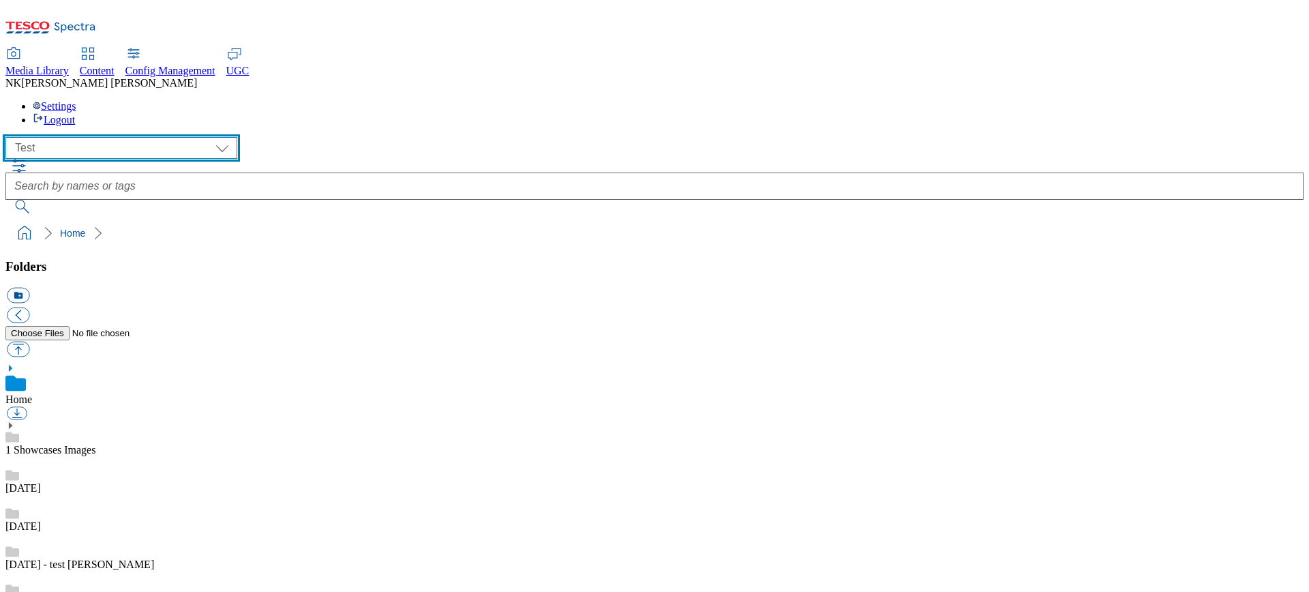
scroll to position [606, 0]
click at [97, 137] on select "All all CE Clubcard Boost UK Clubcard Marketing Clubcard ROI clubcard-boost-uk …" at bounding box center [121, 148] width 232 height 22
click at [10, 137] on select "All all CE Clubcard Boost UK Clubcard Marketing Clubcard ROI clubcard-boost-uk …" at bounding box center [121, 148] width 232 height 22
click at [122, 137] on select "All all CE Clubcard Boost UK Clubcard Marketing Clubcard ROI clubcard-boost-uk …" at bounding box center [121, 148] width 232 height 22
select select "flare-tills"
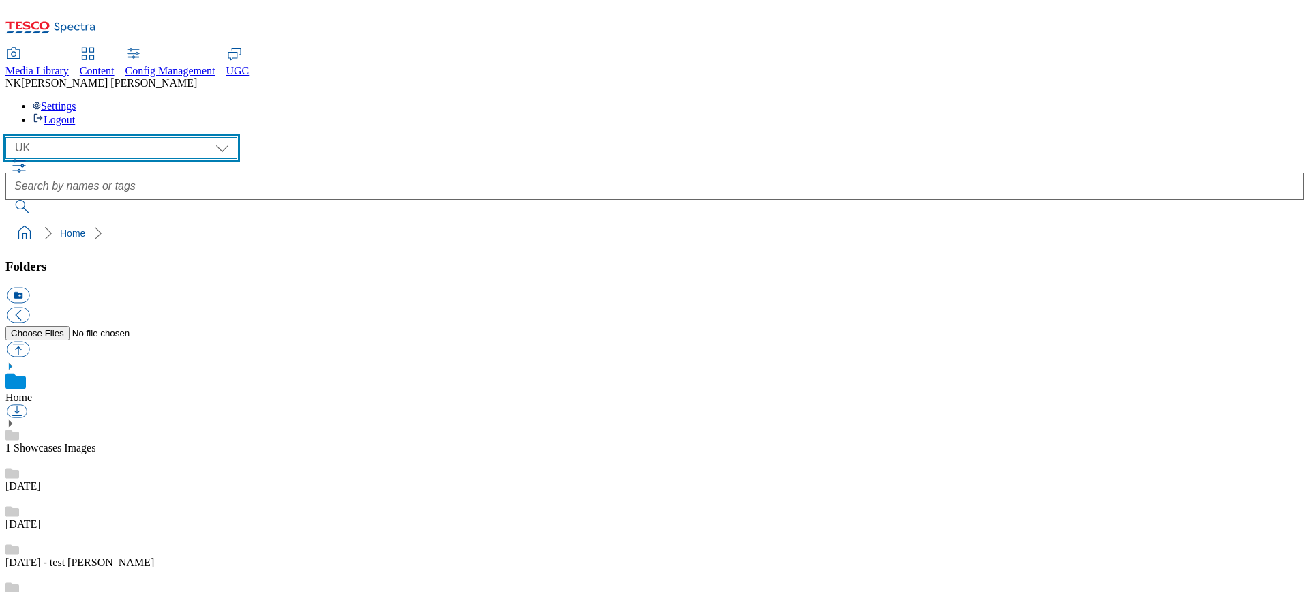
click at [10, 137] on select "All all CE Clubcard Boost UK Clubcard Marketing Clubcard ROI clubcard-boost-uk …" at bounding box center [121, 148] width 232 height 22
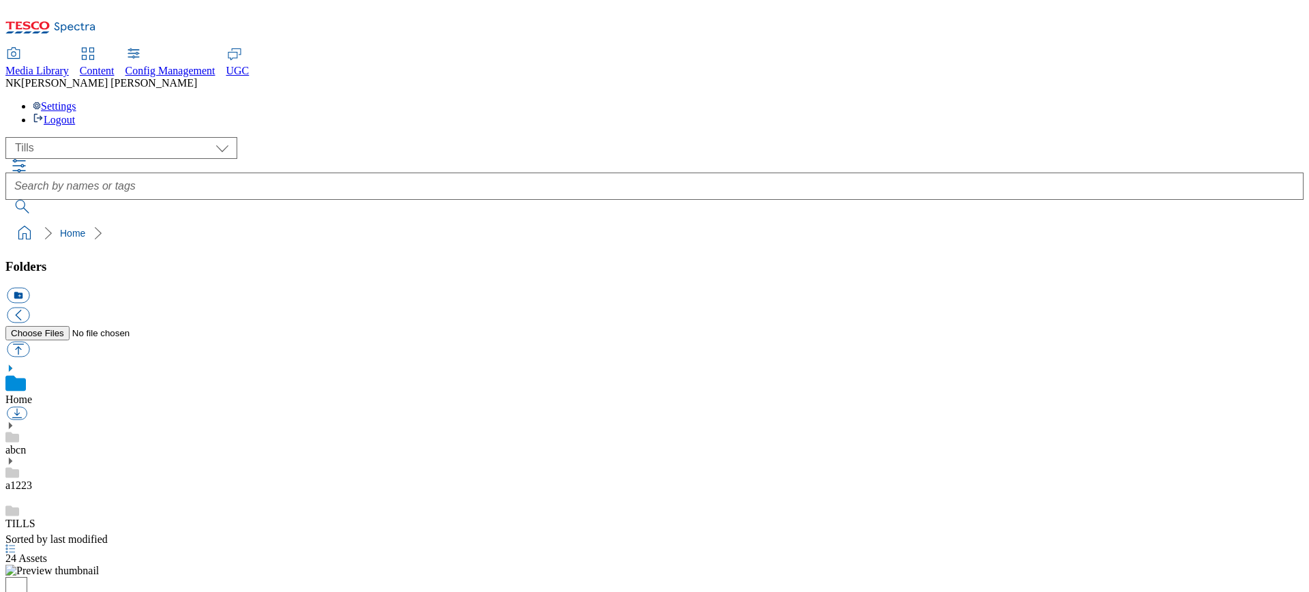
click at [217, 137] on div "( optional ) All all CE Clubcard Boost UK Clubcard Marketing Clubcard ROI clubc…" at bounding box center [654, 148] width 1298 height 22
click at [93, 491] on div "TILLS" at bounding box center [654, 510] width 1298 height 38
click at [293, 137] on div "( optional ) All all CE Clubcard Boost UK Clubcard Marketing Clubcard ROI clubc…" at bounding box center [654, 148] width 1298 height 22
click at [97, 404] on div "abcn" at bounding box center [654, 421] width 1298 height 35
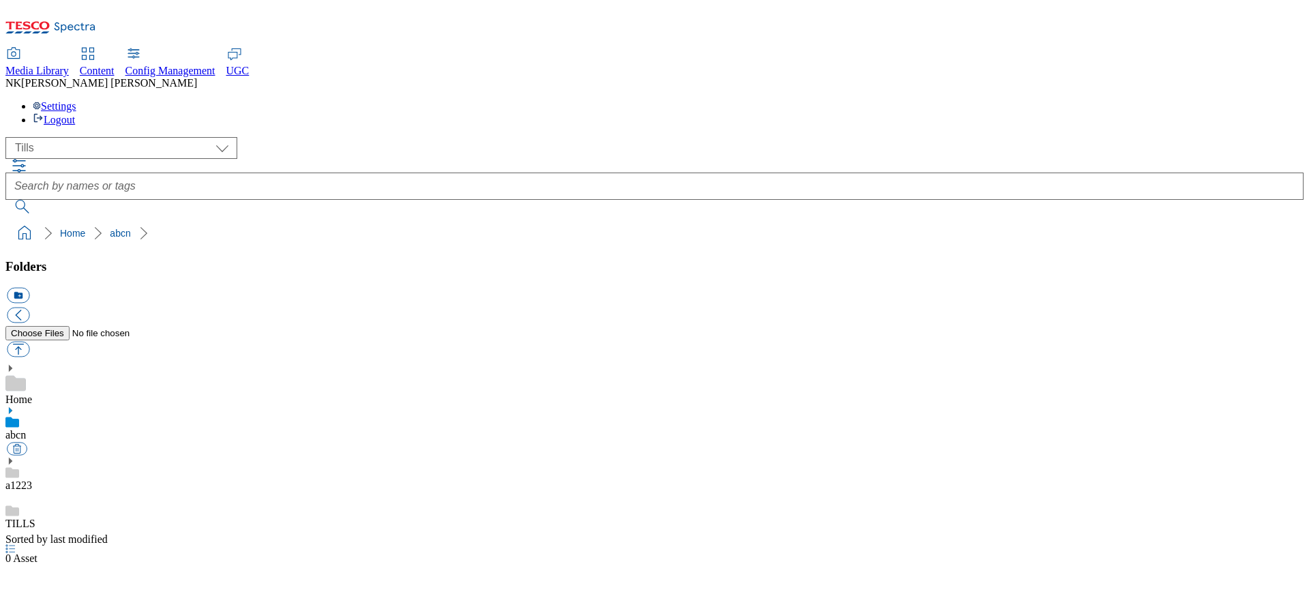
click at [15, 406] on icon at bounding box center [10, 411] width 10 height 10
click at [56, 482] on link "replace-test" at bounding box center [30, 488] width 50 height 12
